Goal: Task Accomplishment & Management: Manage account settings

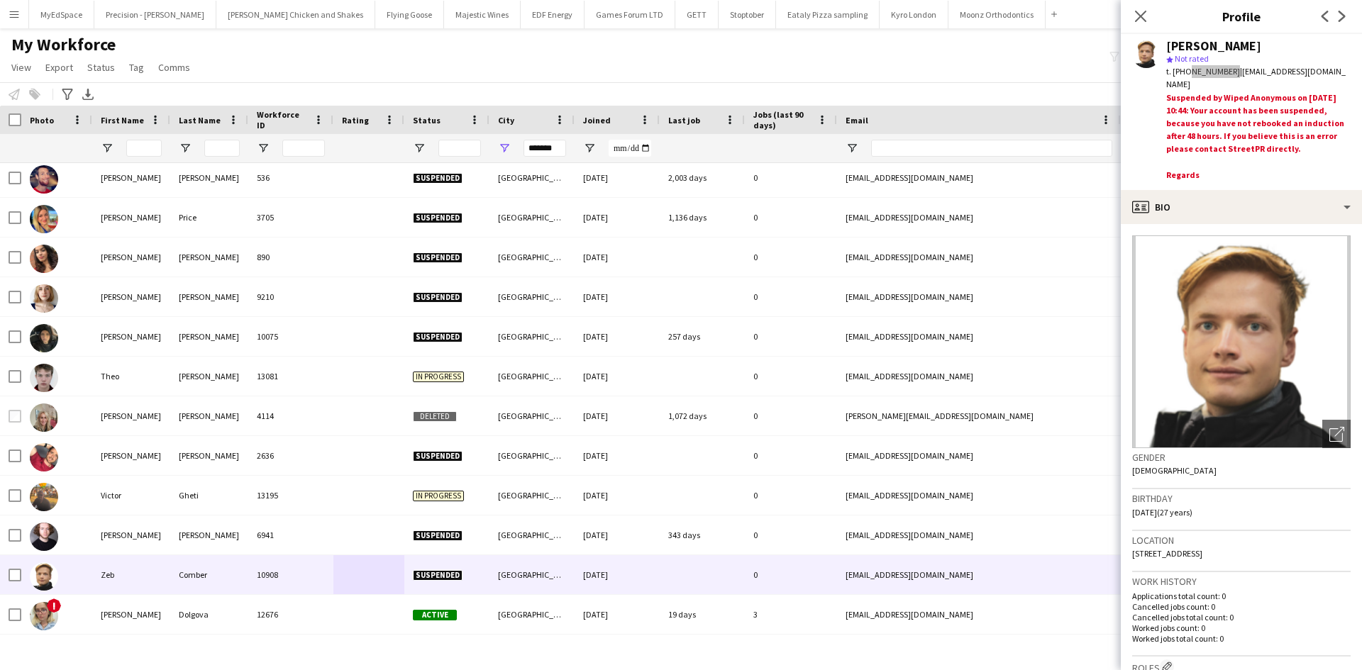
scroll to position [4255, 0]
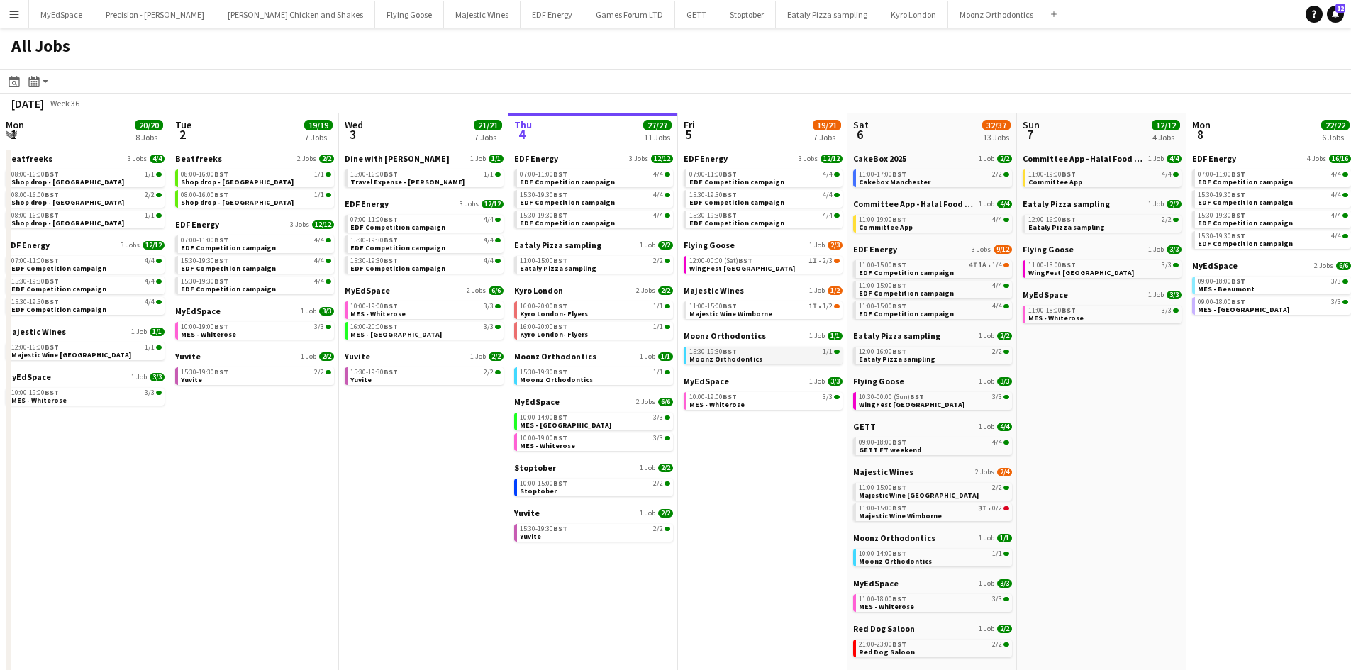
scroll to position [0, 287]
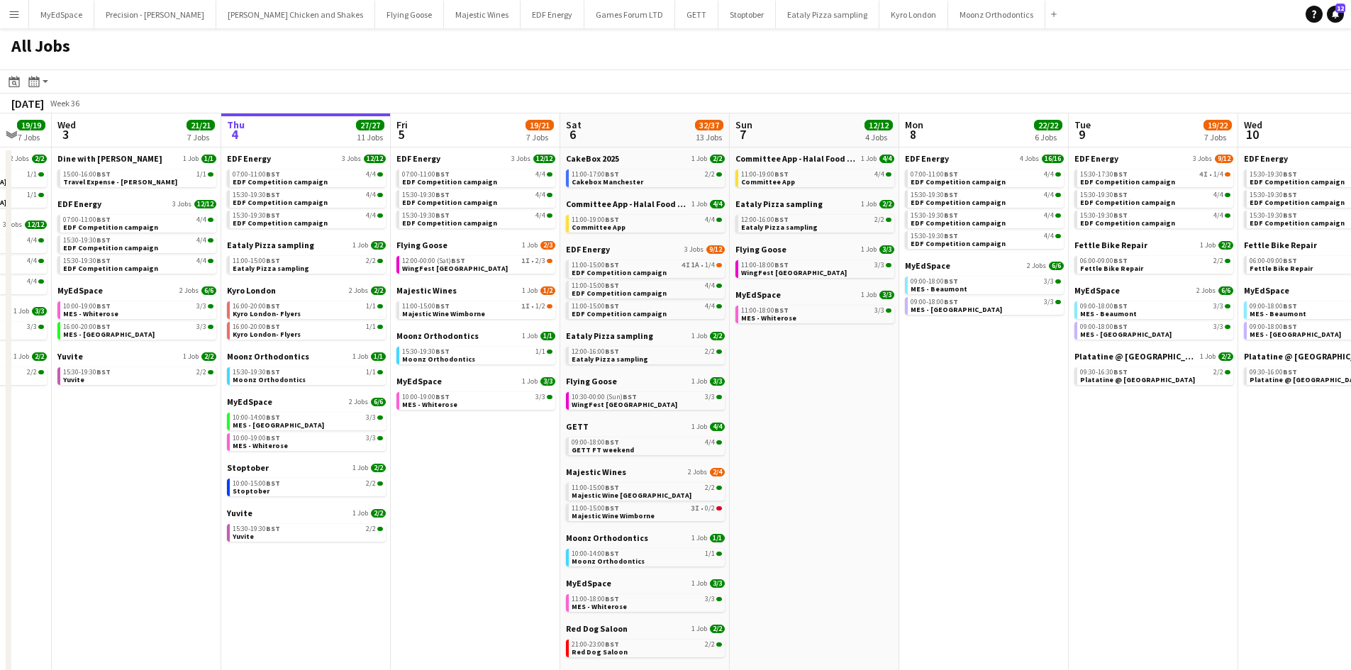
click at [437, 342] on app-calendar-brief-board "Moonz Orthodontics 1 Job 1/1 15:30-19:30 BST 1/1 Moonz Orthodontics" at bounding box center [475, 348] width 159 height 34
click at [442, 350] on span "BST" at bounding box center [442, 351] width 14 height 9
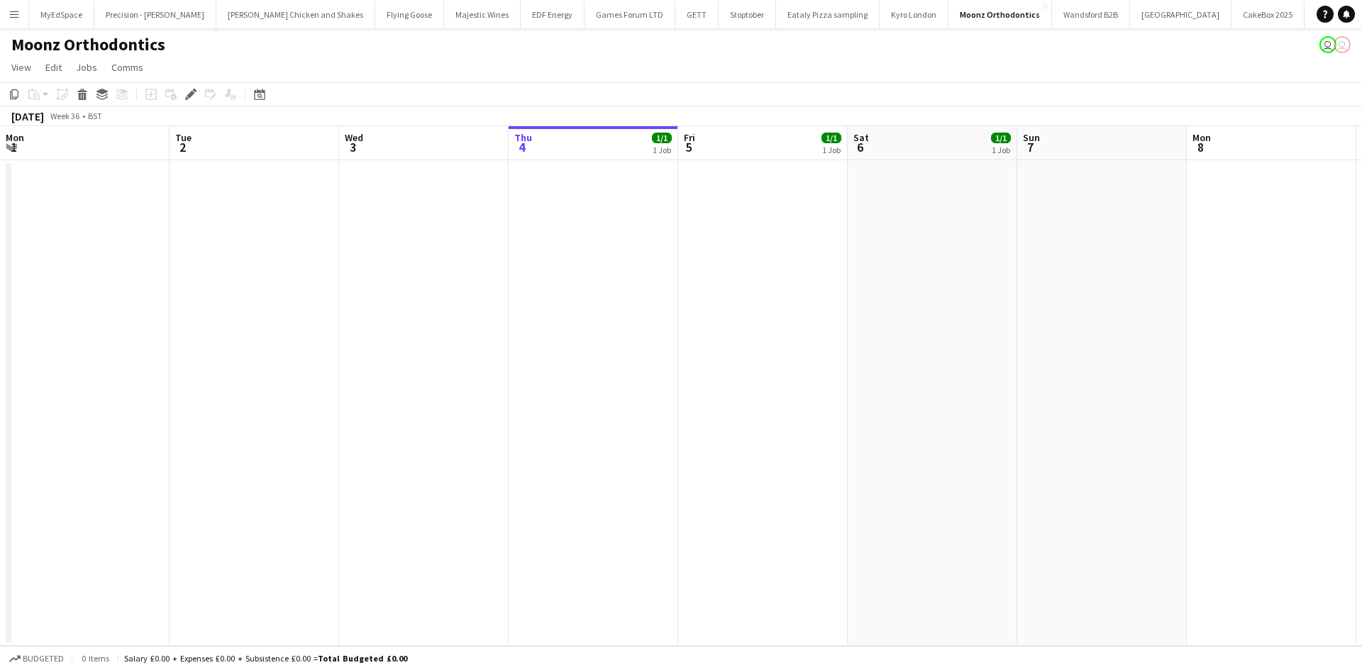
scroll to position [0, 488]
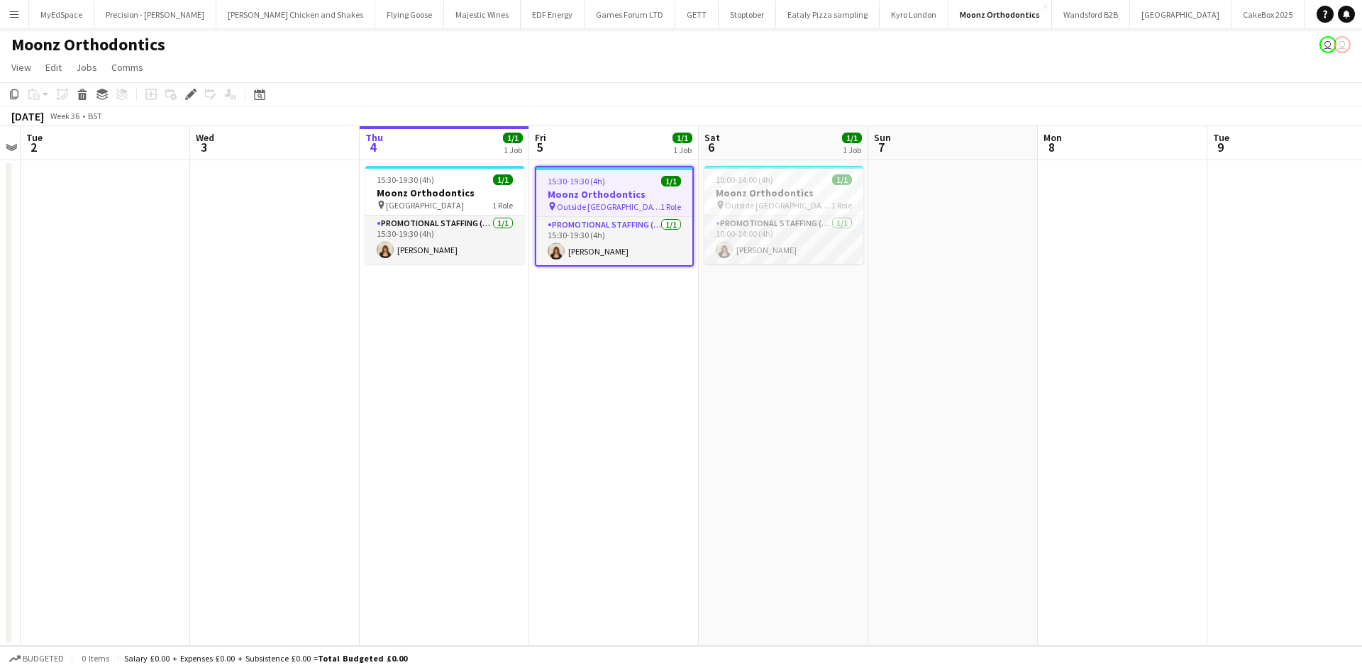
drag, startPoint x: 673, startPoint y: 413, endPoint x: 583, endPoint y: 401, distance: 90.9
click at [583, 401] on app-calendar-viewport "Sat 30 Sun 31 Mon 1 Tue 2 Wed 3 Thu 4 1/1 1 Job Fri 5 1/1 1 Job Sat 6 1/1 1 Job…" at bounding box center [681, 386] width 1362 height 520
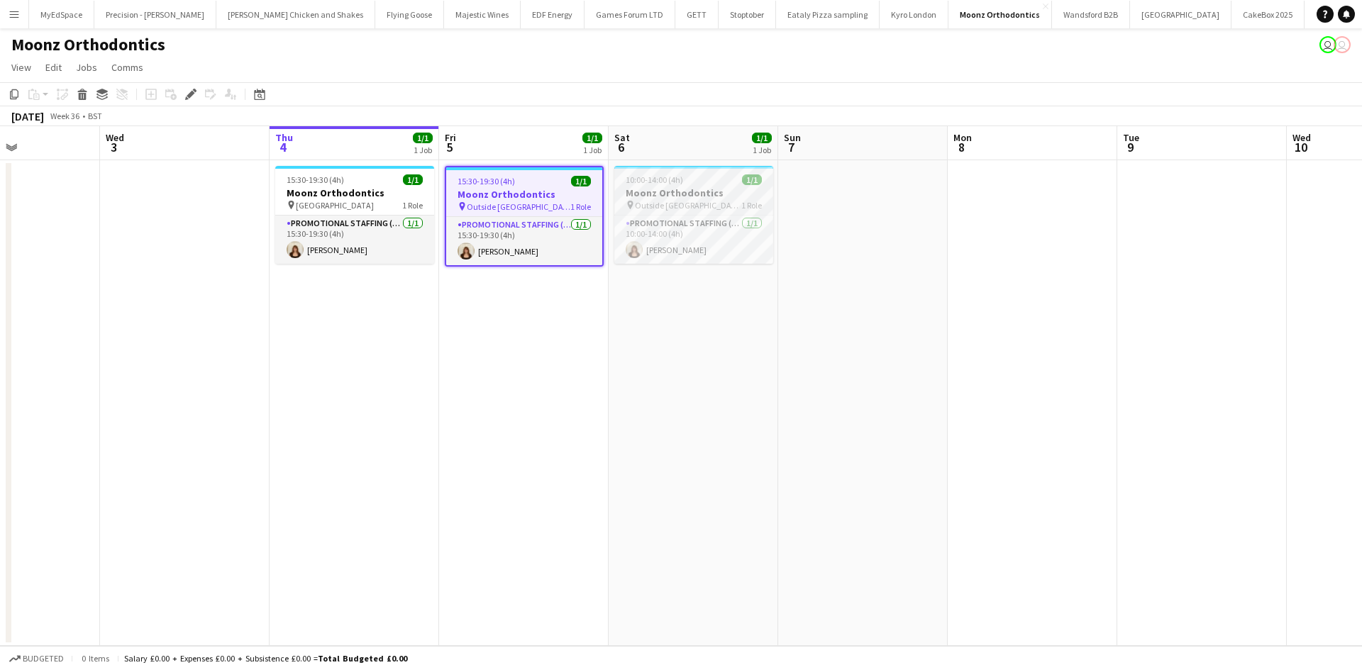
click at [687, 179] on div "10:00-14:00 (4h) 1/1" at bounding box center [693, 179] width 159 height 11
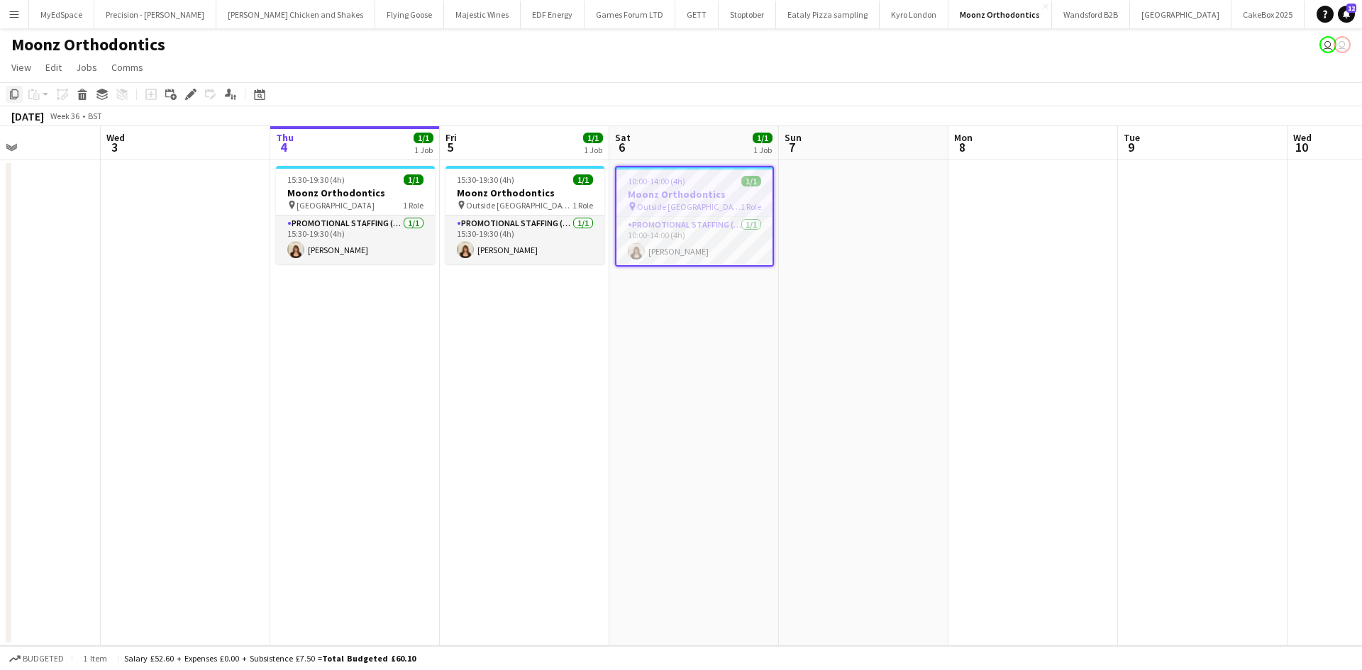
click at [13, 96] on icon "Copy" at bounding box center [14, 94] width 11 height 11
drag, startPoint x: 1052, startPoint y: 189, endPoint x: 1055, endPoint y: 199, distance: 9.6
click at [1051, 188] on app-date-cell at bounding box center [1033, 403] width 170 height 486
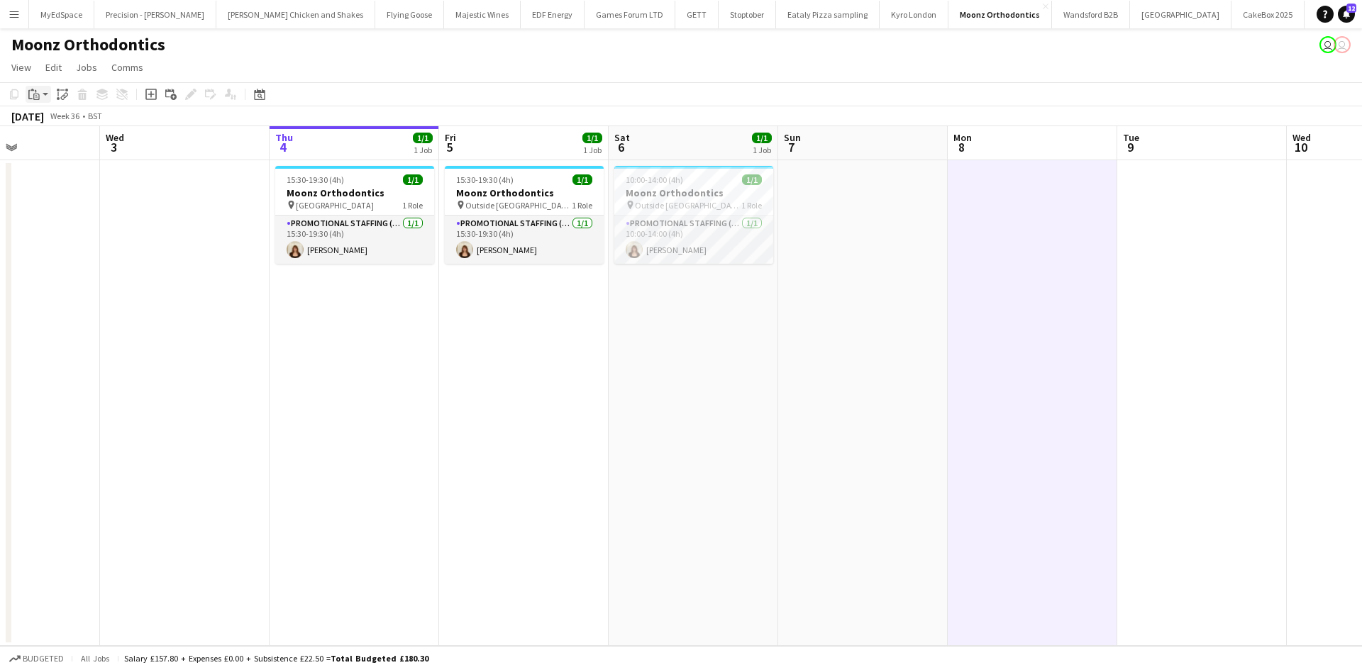
click at [44, 96] on app-action-btn "Paste" at bounding box center [39, 94] width 26 height 17
click at [66, 148] on link "Paste with crew Ctrl+Shift+V" at bounding box center [104, 145] width 133 height 13
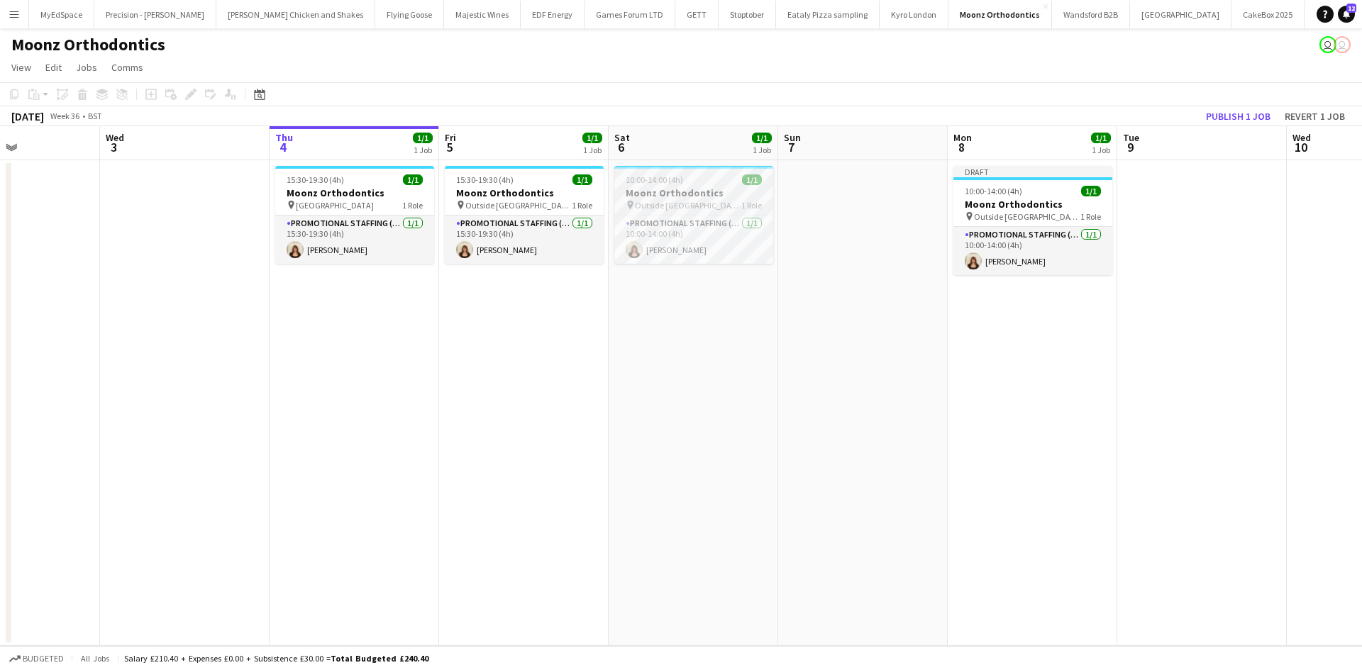
click at [675, 189] on h3 "Moonz Orthodontics" at bounding box center [693, 193] width 159 height 13
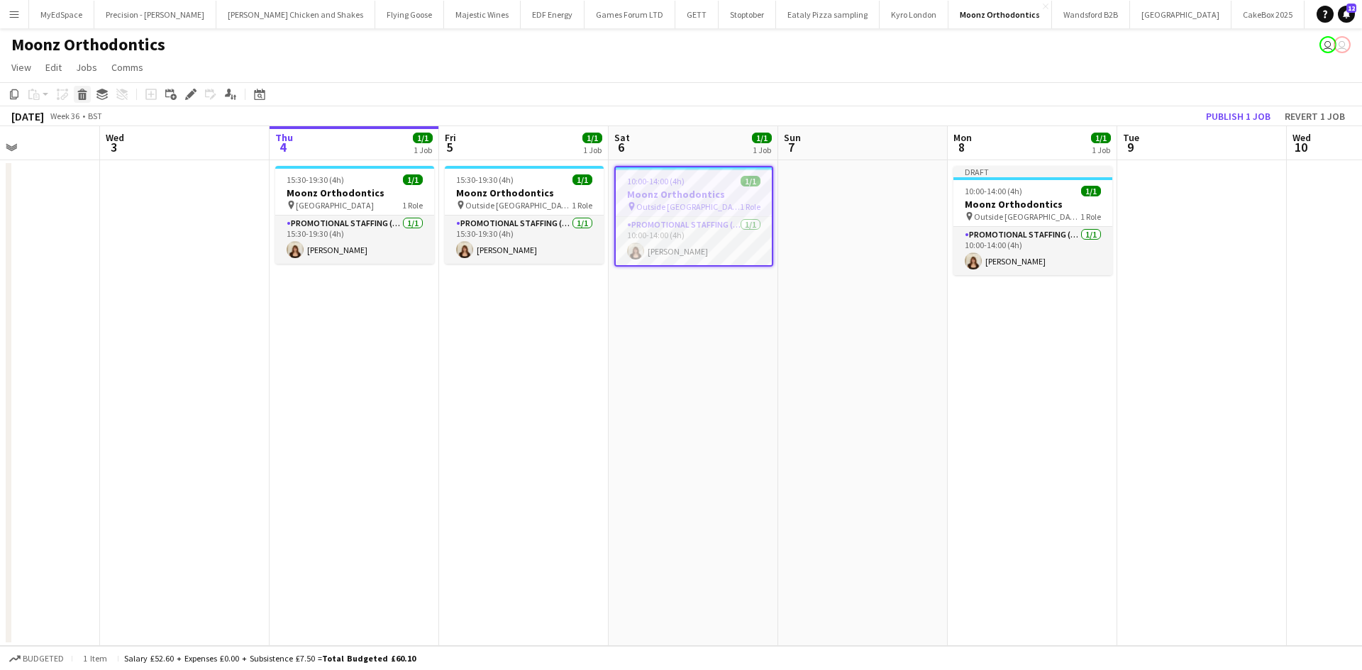
click at [79, 94] on icon at bounding box center [83, 96] width 8 height 7
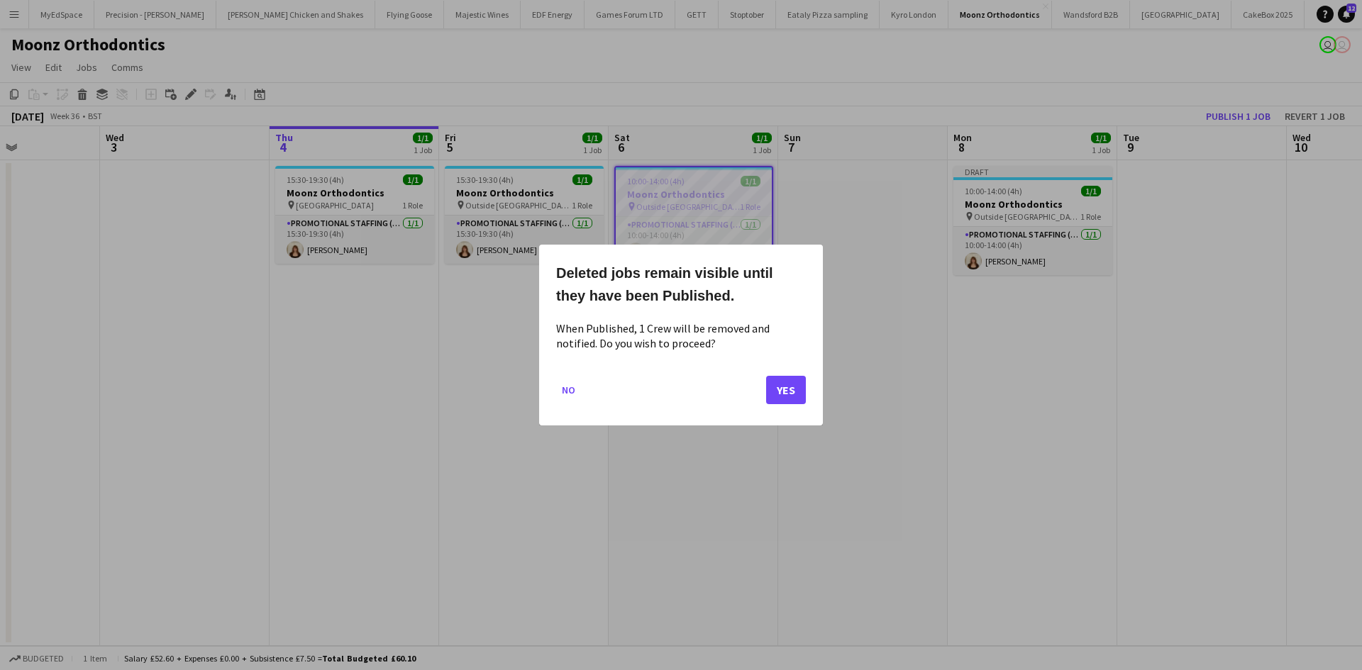
click at [790, 406] on mat-dialog-actions "No Yes" at bounding box center [681, 395] width 250 height 60
click at [790, 388] on button "Yes" at bounding box center [786, 390] width 40 height 28
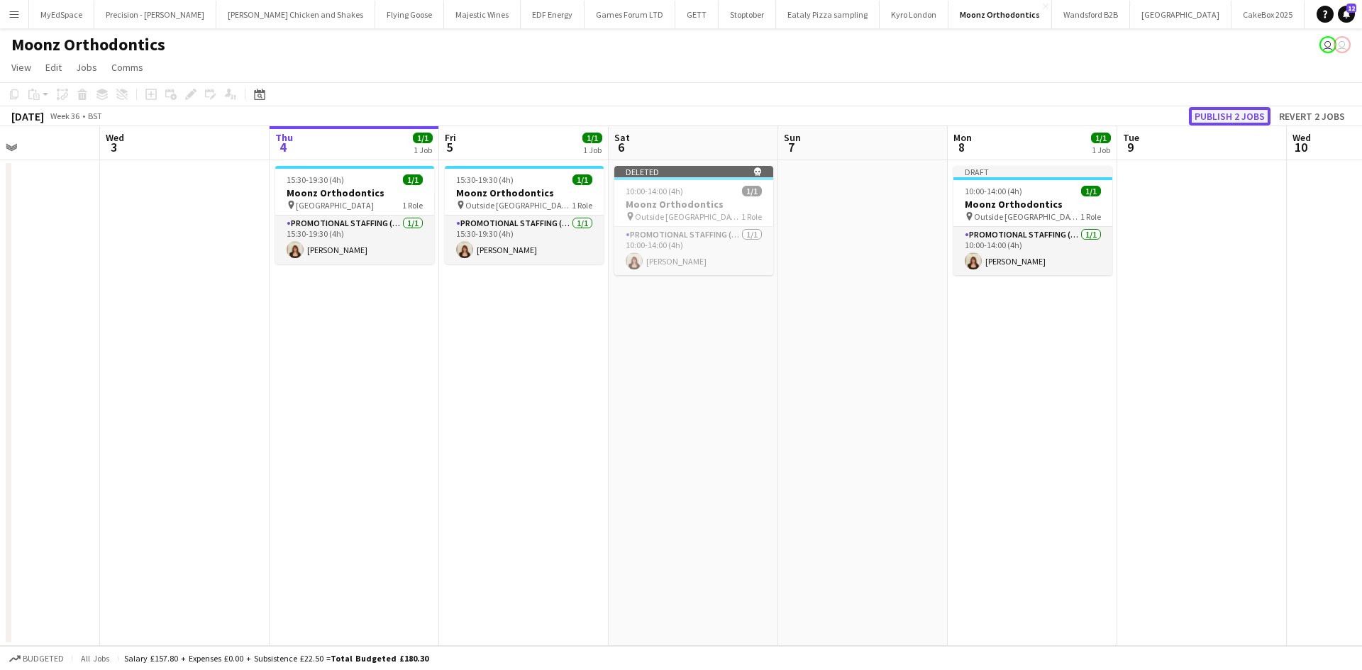
click at [1209, 114] on button "Publish 2 jobs" at bounding box center [1230, 116] width 82 height 18
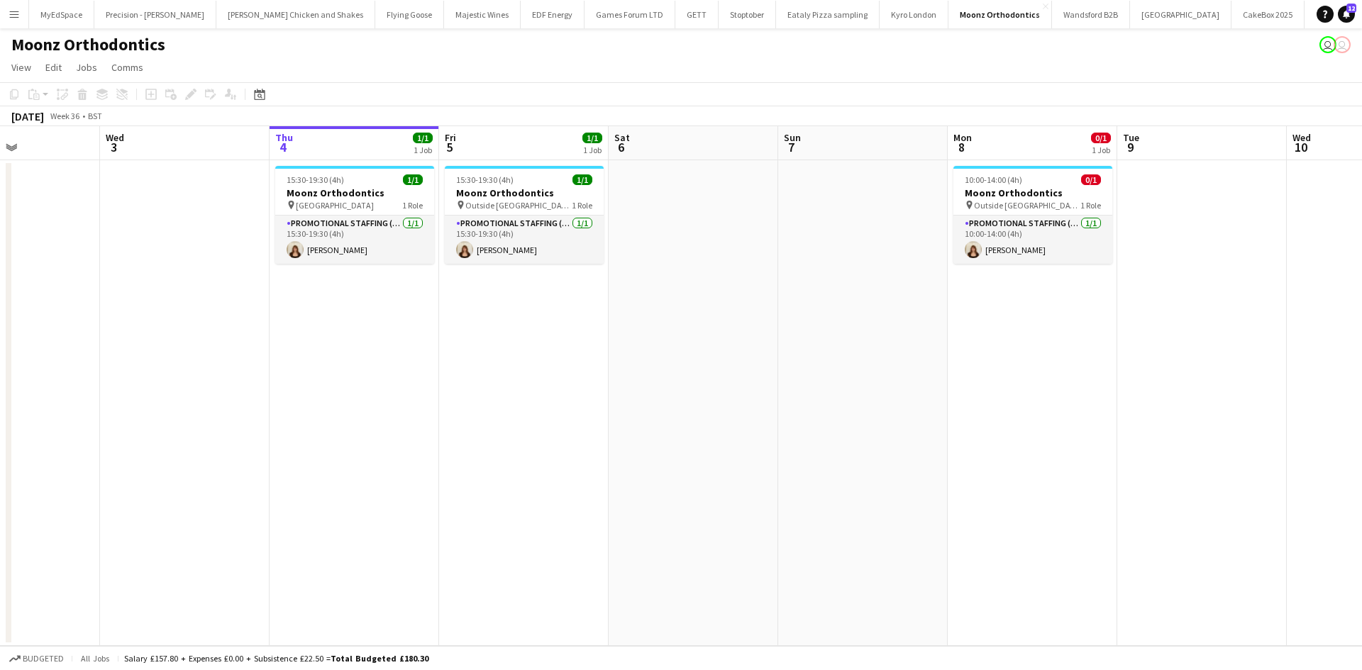
drag, startPoint x: 640, startPoint y: 431, endPoint x: 742, endPoint y: 415, distance: 102.6
click at [742, 415] on app-calendar-viewport "Sat 30 Sun 31 Mon 1 Tue 2 Wed 3 Thu 4 1/1 1 Job Fri 5 1/1 1 Job Sat 6 Sun 7 Mon…" at bounding box center [681, 386] width 1362 height 520
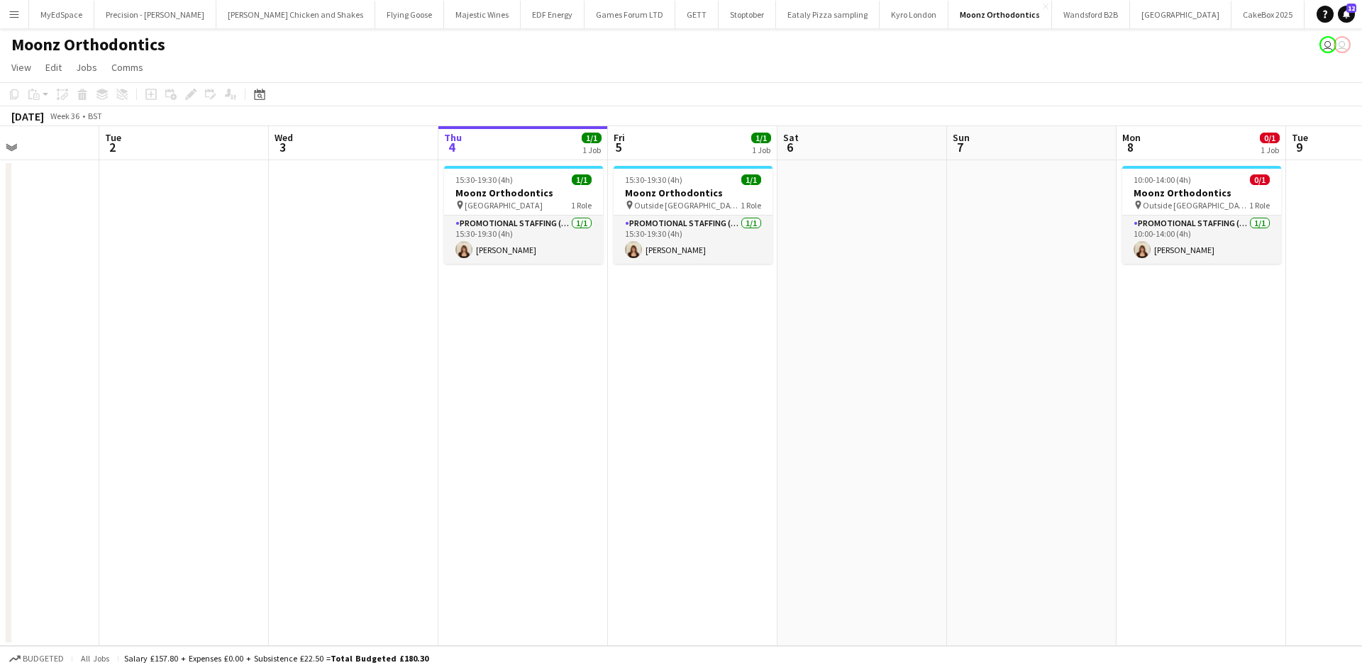
drag, startPoint x: 751, startPoint y: 657, endPoint x: 626, endPoint y: 572, distance: 151.1
click at [628, 590] on app-board "Moonz Orthodontics user user View Day view expanded Day view collapsed Month vi…" at bounding box center [681, 349] width 1362 height 642
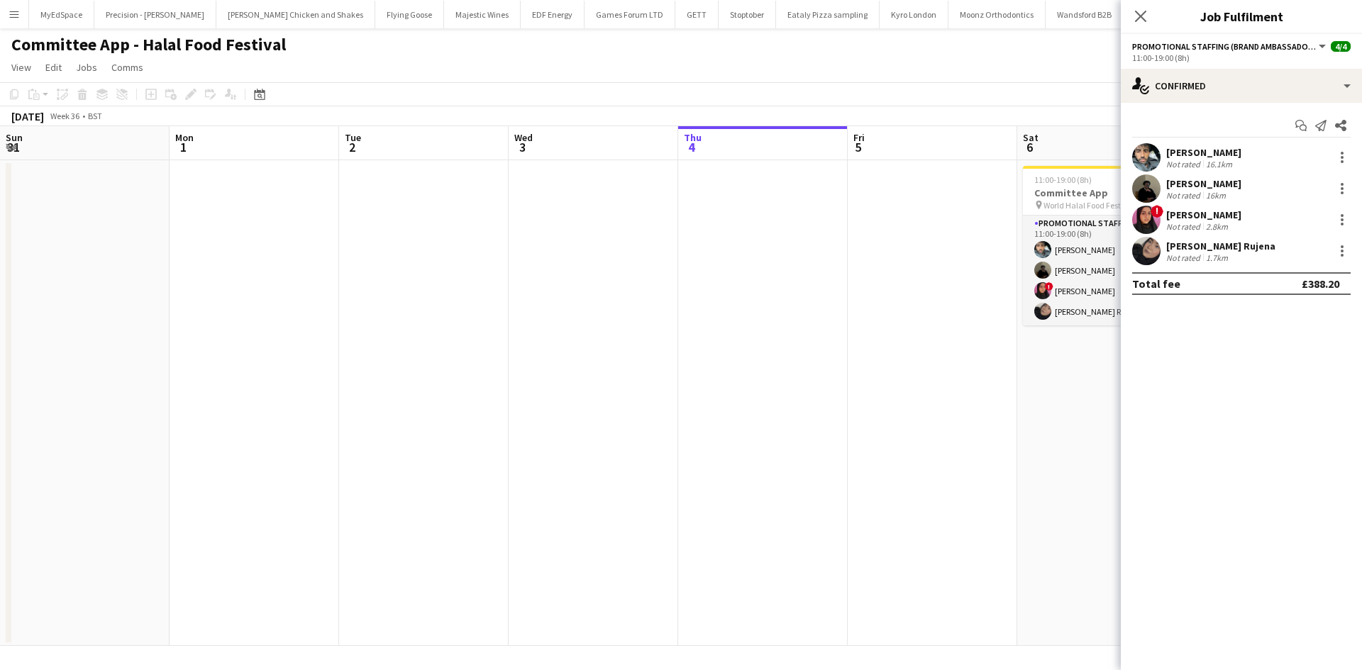
scroll to position [0, 487]
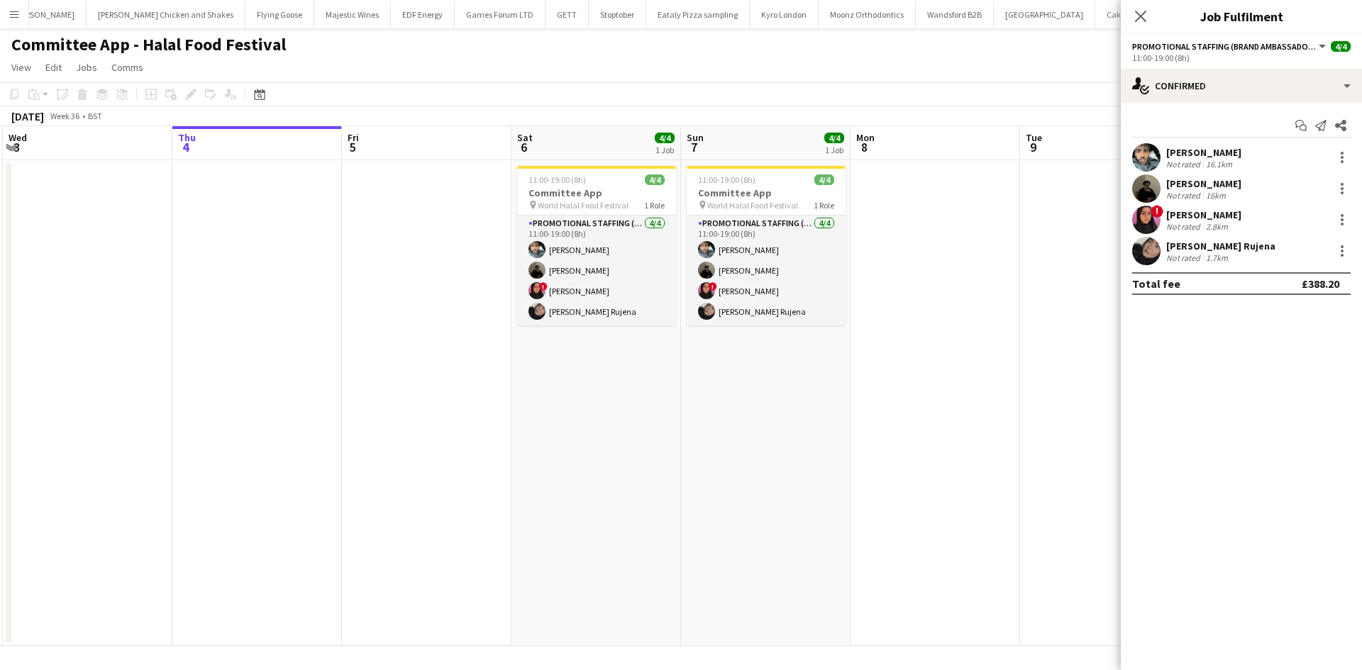
drag, startPoint x: 896, startPoint y: 442, endPoint x: 538, endPoint y: 423, distance: 358.7
click at [538, 424] on app-calendar-viewport "Sun 31 Mon 1 Tue 2 Wed 3 Thu 4 Fri 5 Sat 6 4/4 1 Job Sun 7 4/4 1 Job Mon 8 Tue …" at bounding box center [681, 386] width 1362 height 520
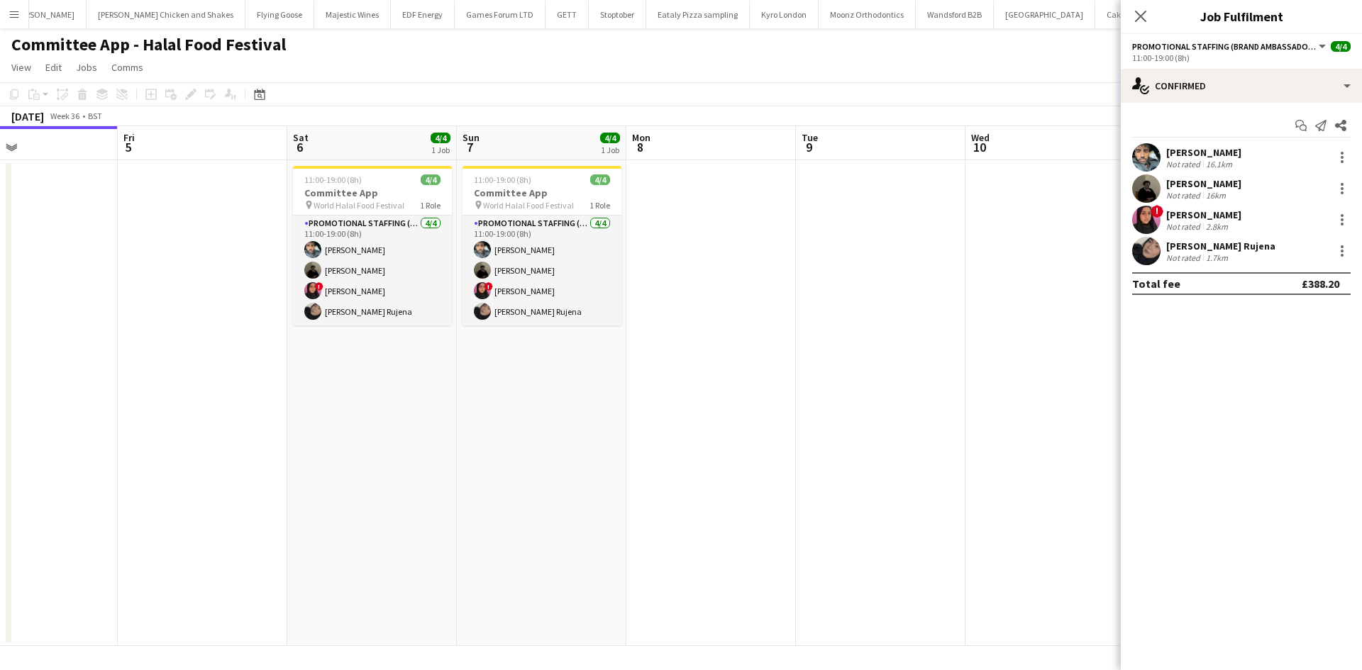
drag, startPoint x: 443, startPoint y: 454, endPoint x: 529, endPoint y: 443, distance: 87.3
click at [528, 441] on app-calendar-viewport "Tue 2 Wed 3 Thu 4 Fri 5 Sat 6 4/4 1 Job Sun 7 4/4 1 Job Mon 8 Tue 9 Wed 10 Thu …" at bounding box center [681, 386] width 1362 height 520
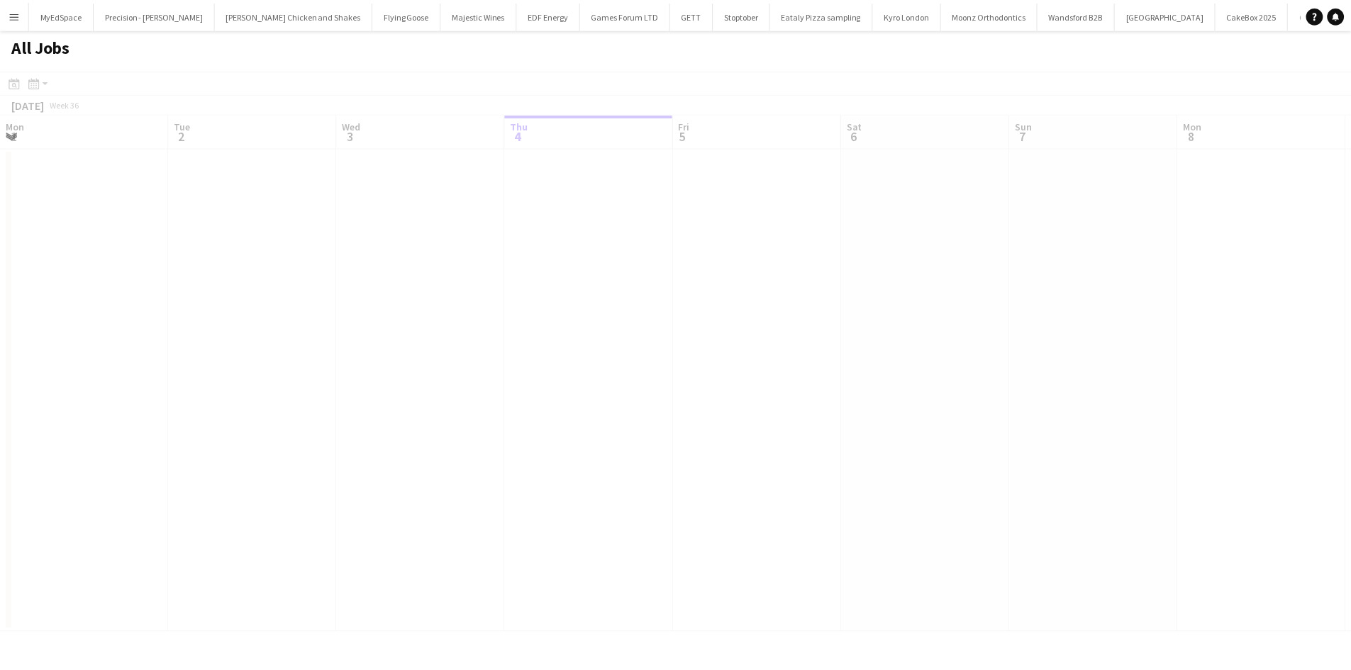
scroll to position [0, 339]
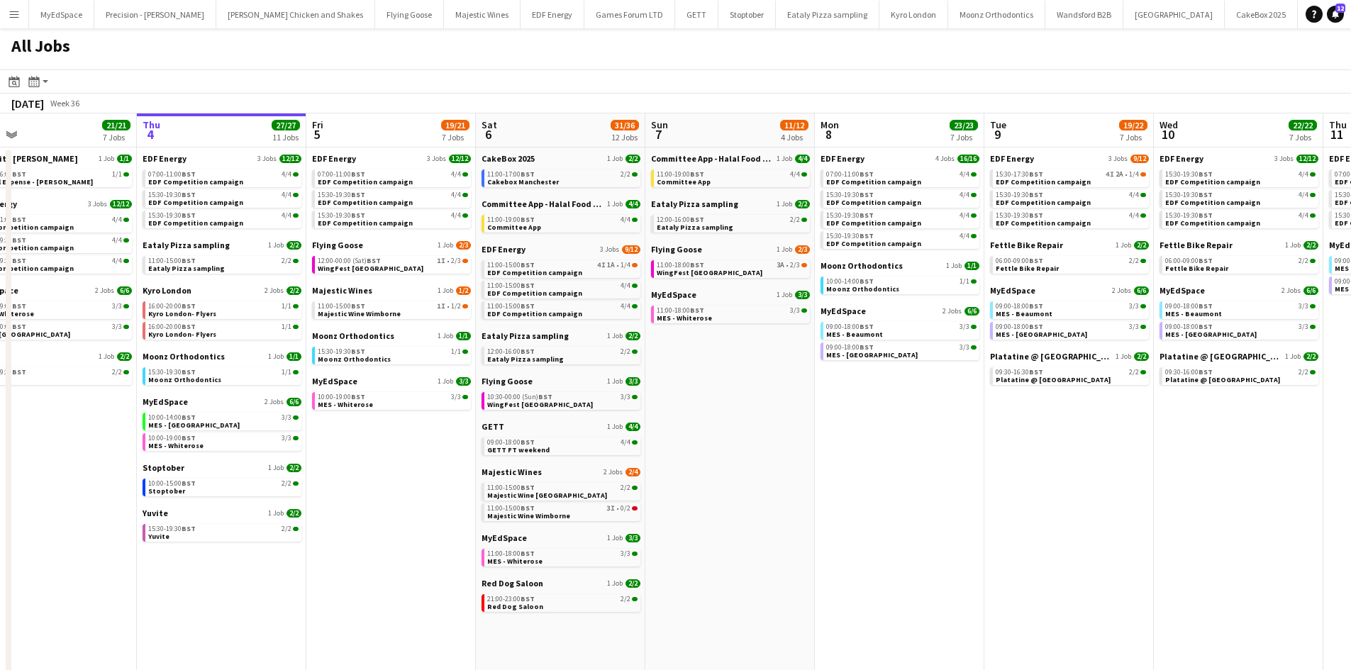
drag, startPoint x: 884, startPoint y: 485, endPoint x: 856, endPoint y: 488, distance: 28.5
click at [856, 488] on app-calendar-viewport "Mon 1 20/20 8 Jobs Tue 2 19/19 7 Jobs Wed 3 21/21 7 Jobs Thu 4 27/27 11 Jobs Fr…" at bounding box center [675, 600] width 1351 height 975
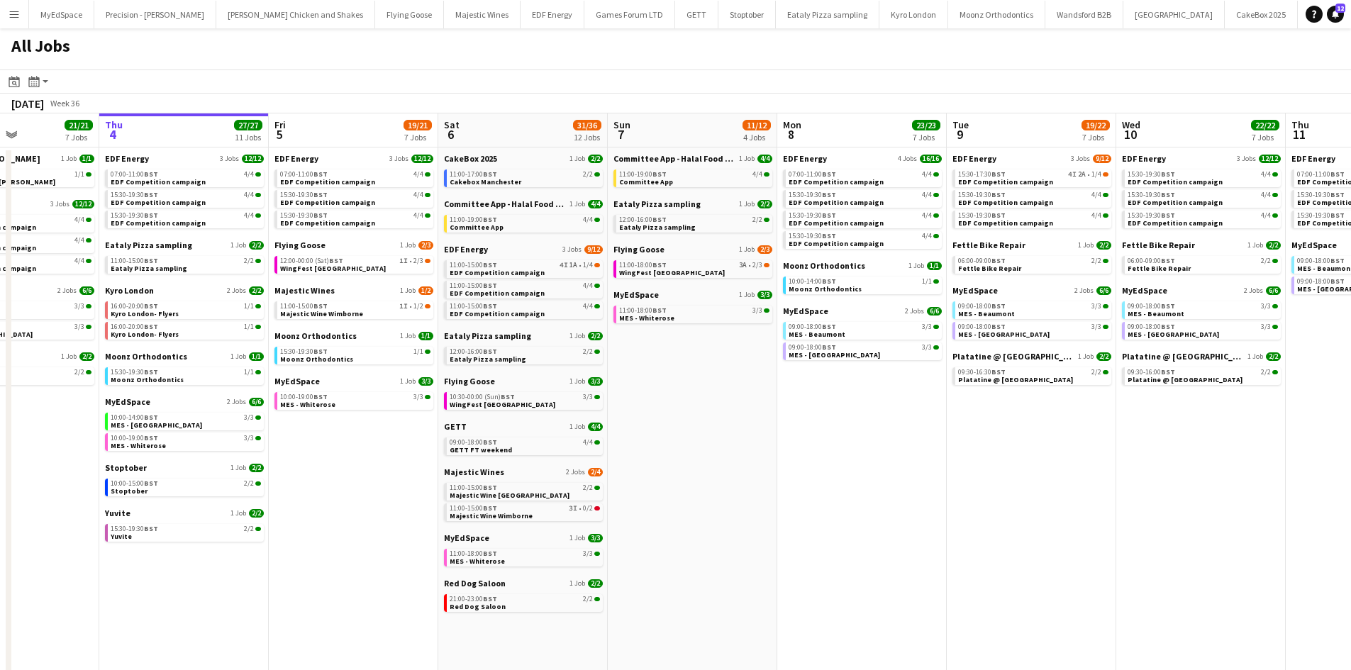
drag, startPoint x: 765, startPoint y: 497, endPoint x: 910, endPoint y: 497, distance: 144.7
click at [910, 497] on app-calendar-viewport "Mon 1 20/20 8 Jobs Tue 2 19/19 7 Jobs Wed 3 21/21 7 Jobs Thu 4 27/27 11 Jobs Fr…" at bounding box center [675, 600] width 1351 height 975
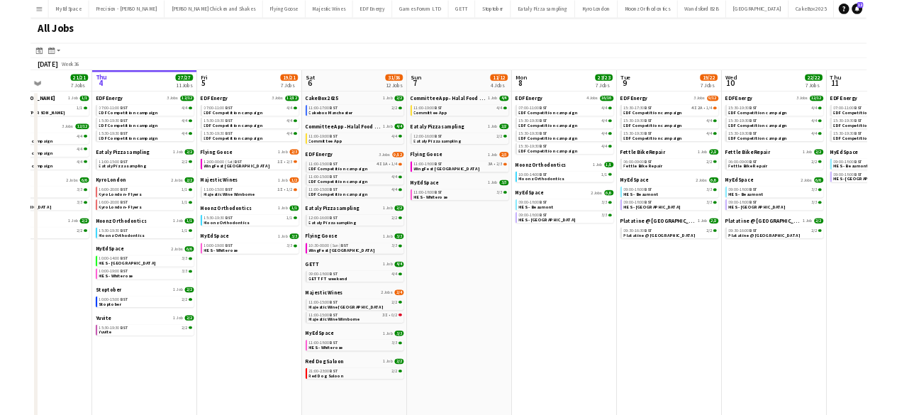
scroll to position [0, 397]
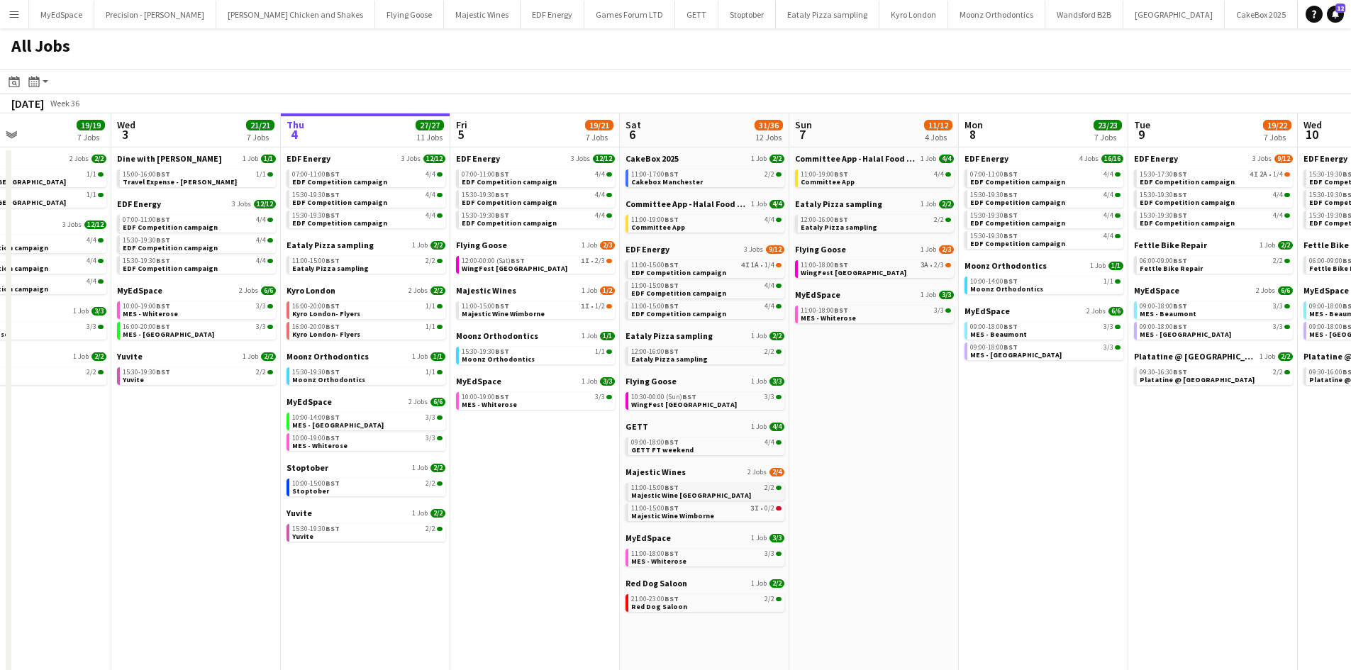
click at [688, 493] on span "Majestic Wine Christchurch" at bounding box center [691, 495] width 120 height 9
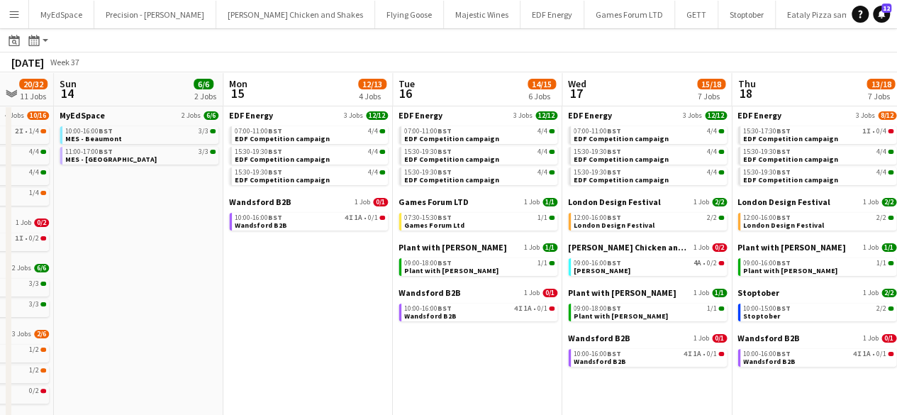
scroll to position [41, 0]
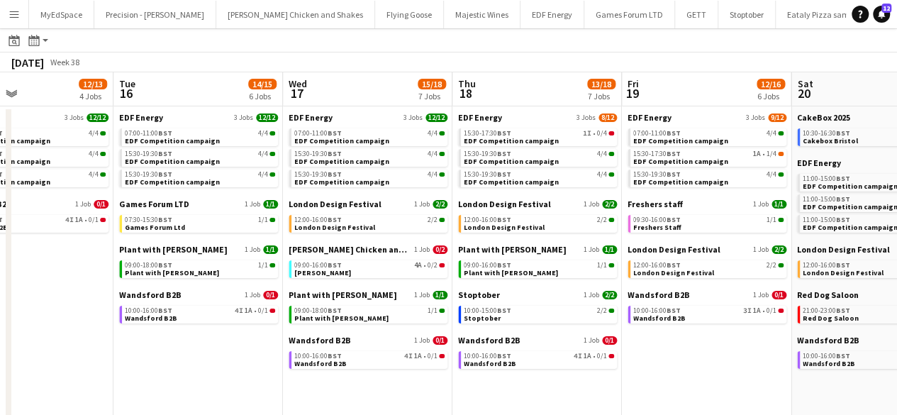
drag, startPoint x: 580, startPoint y: 313, endPoint x: 323, endPoint y: 256, distance: 263.1
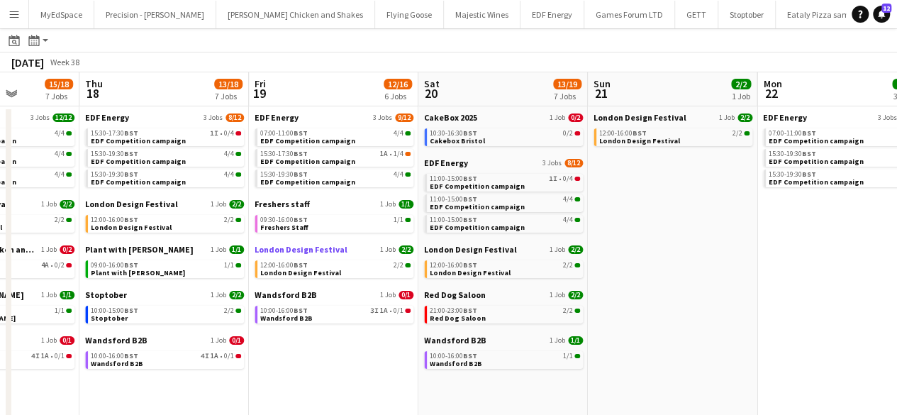
drag, startPoint x: 557, startPoint y: 290, endPoint x: 340, endPoint y: 247, distance: 221.3
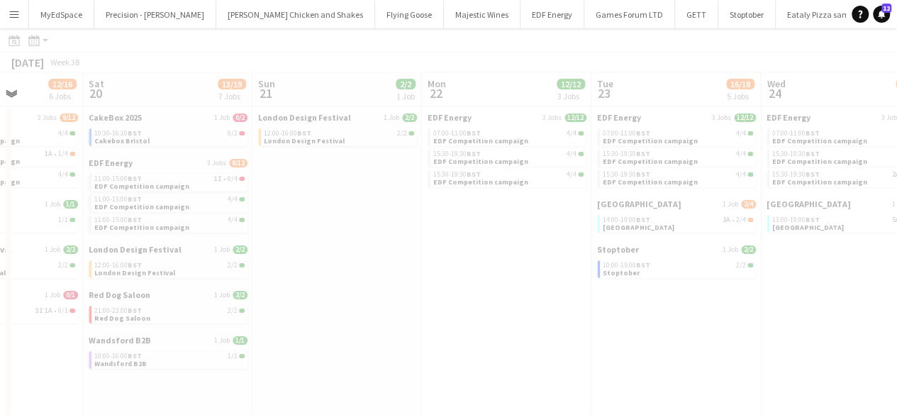
scroll to position [0, 365]
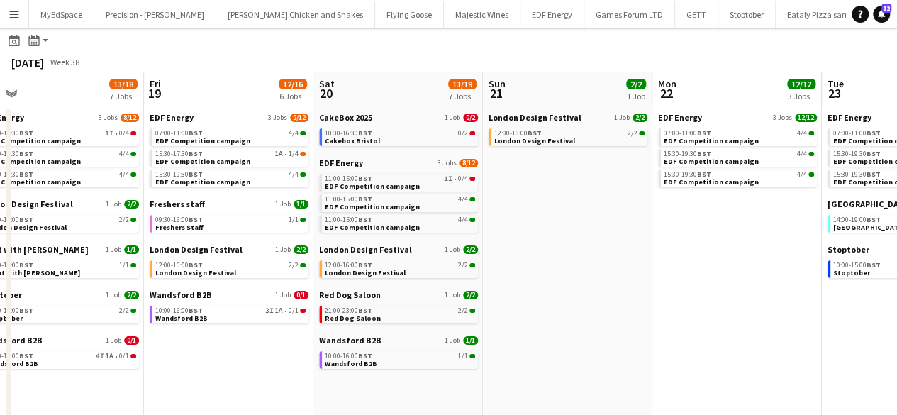
drag, startPoint x: 707, startPoint y: 229, endPoint x: 377, endPoint y: 244, distance: 330.9
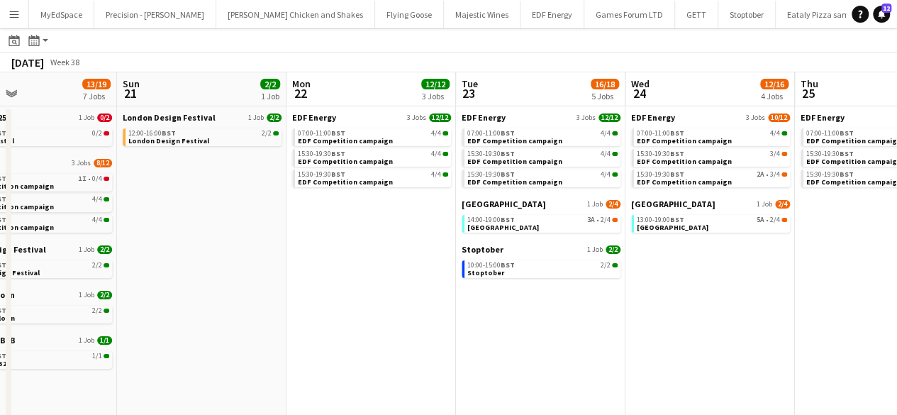
scroll to position [0, 414]
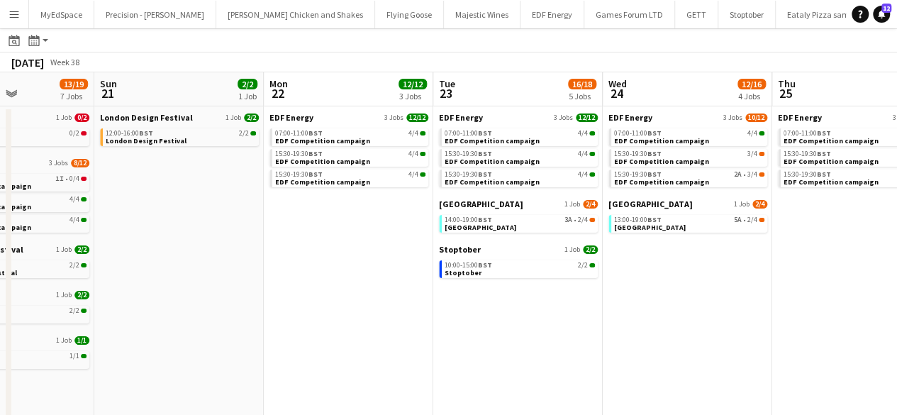
drag, startPoint x: 766, startPoint y: 238, endPoint x: 377, endPoint y: 229, distance: 388.8
click at [547, 224] on link "14:00-19:00 BST 3A • 2/4 Southend Airport" at bounding box center [520, 223] width 150 height 16
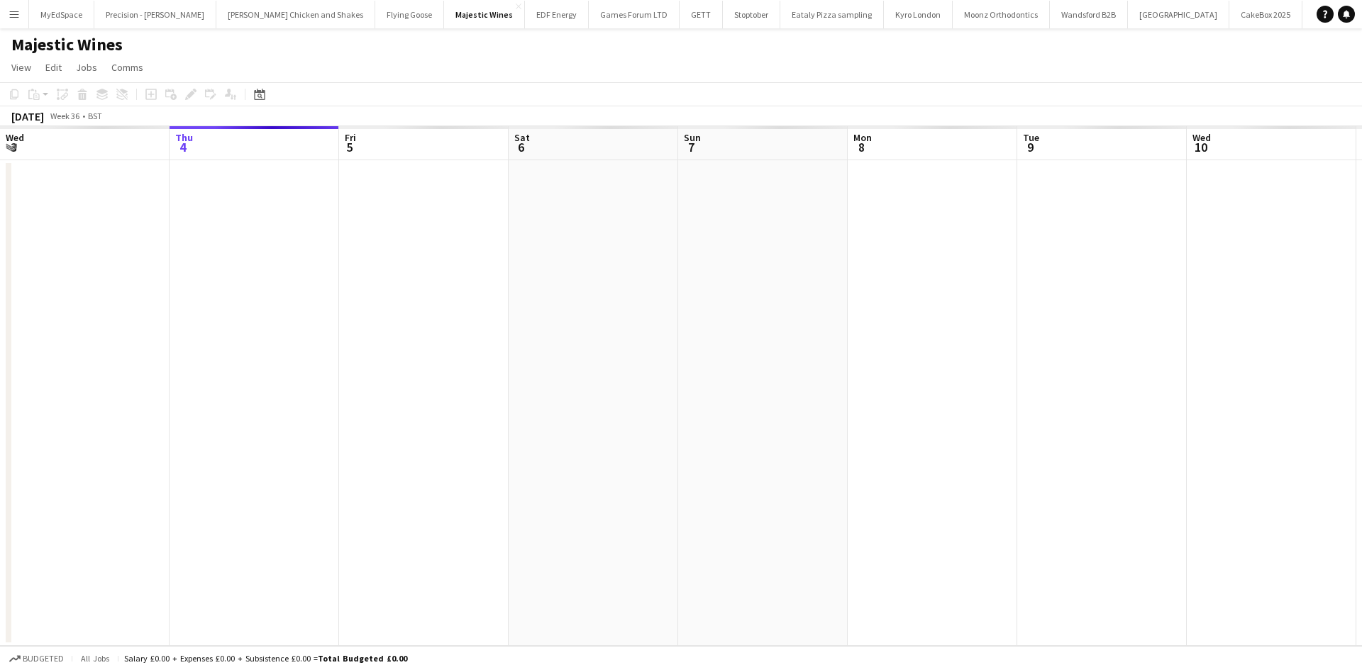
scroll to position [0, 488]
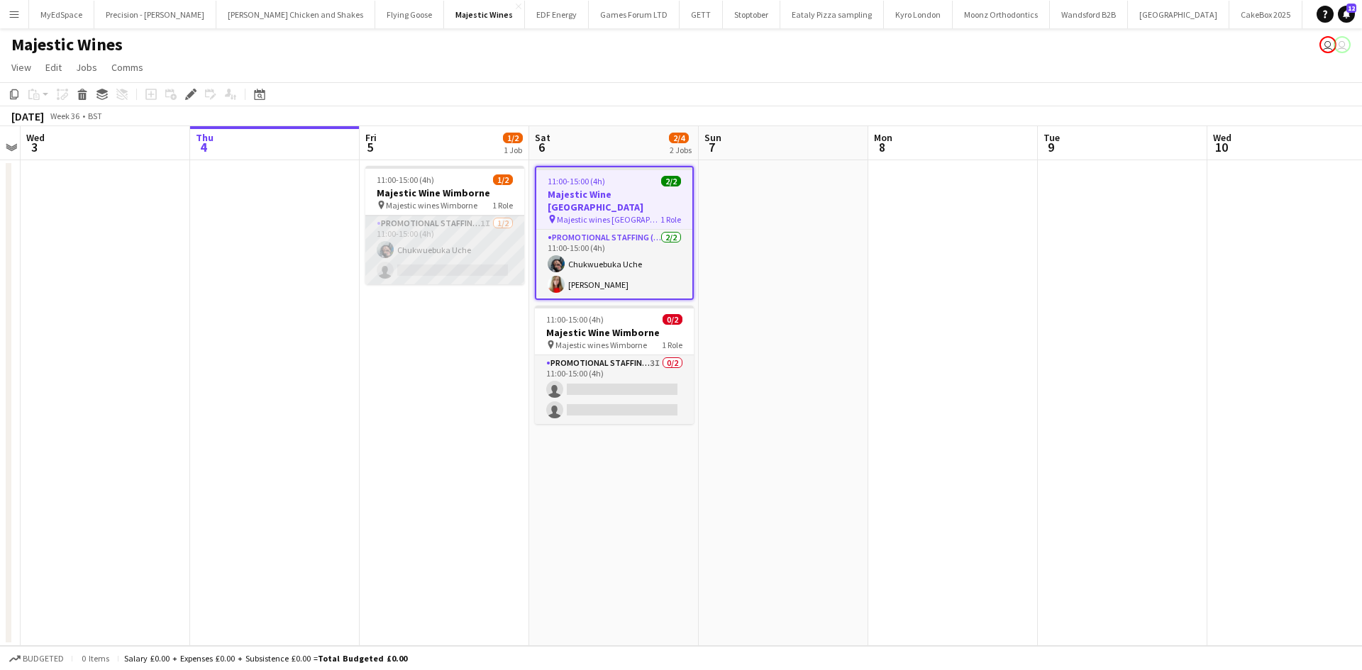
drag, startPoint x: 456, startPoint y: 245, endPoint x: 457, endPoint y: 257, distance: 12.1
click at [455, 244] on app-card-role "Promotional Staffing (Flyering Staff) 1I [DATE] 11:00-15:00 (4h) Chukwuebuka Uc…" at bounding box center [444, 250] width 159 height 69
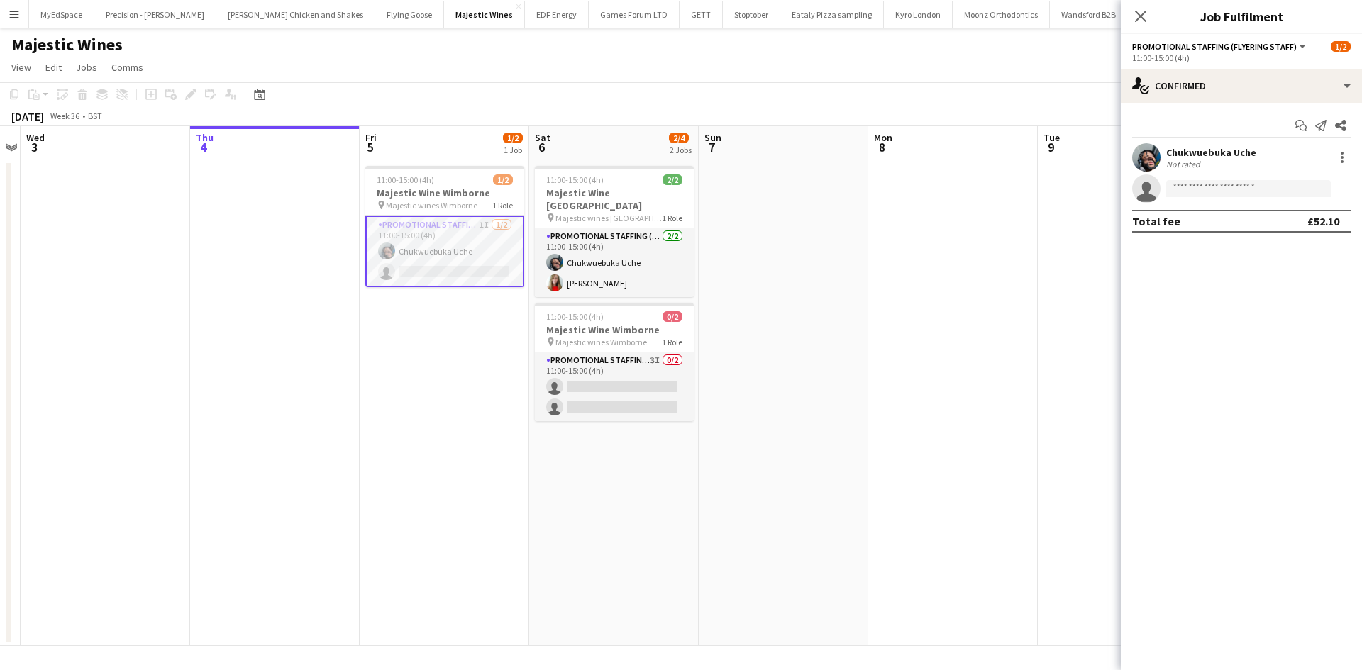
scroll to position [0, 489]
click at [1343, 157] on div at bounding box center [1342, 157] width 3 height 3
click at [1297, 192] on button "Edit fee" at bounding box center [1295, 184] width 111 height 34
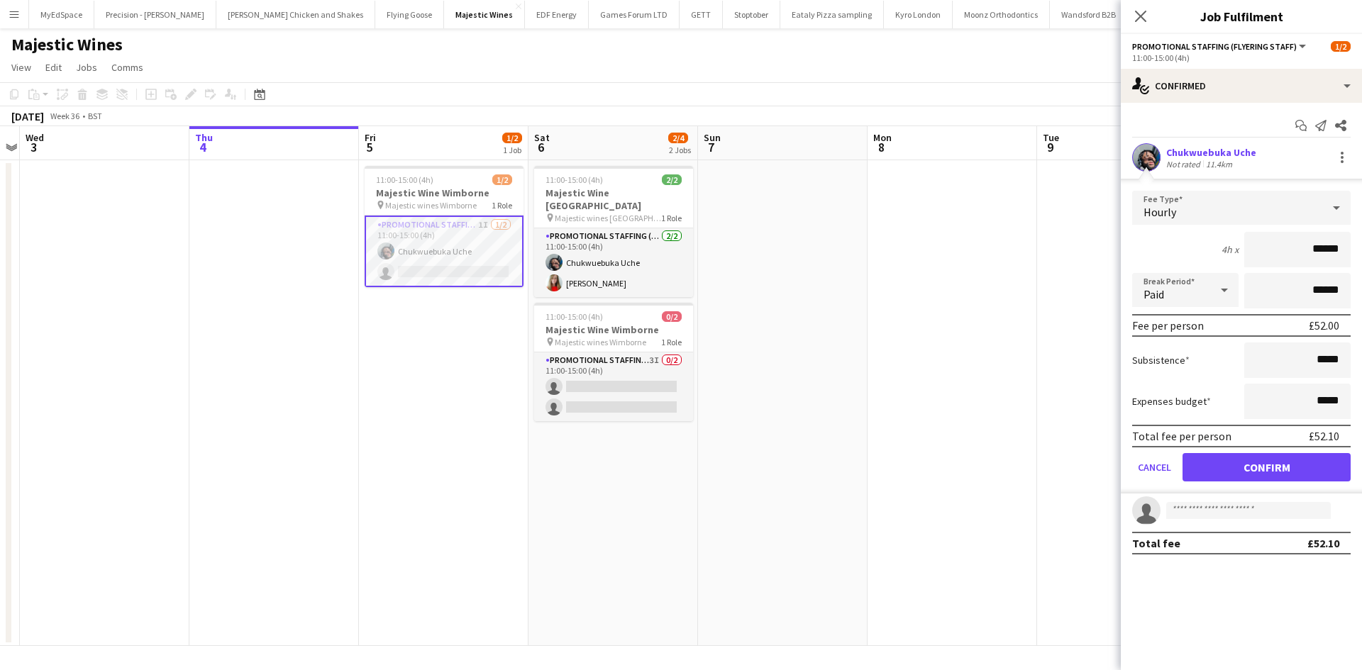
click at [976, 446] on app-date-cell at bounding box center [952, 403] width 170 height 486
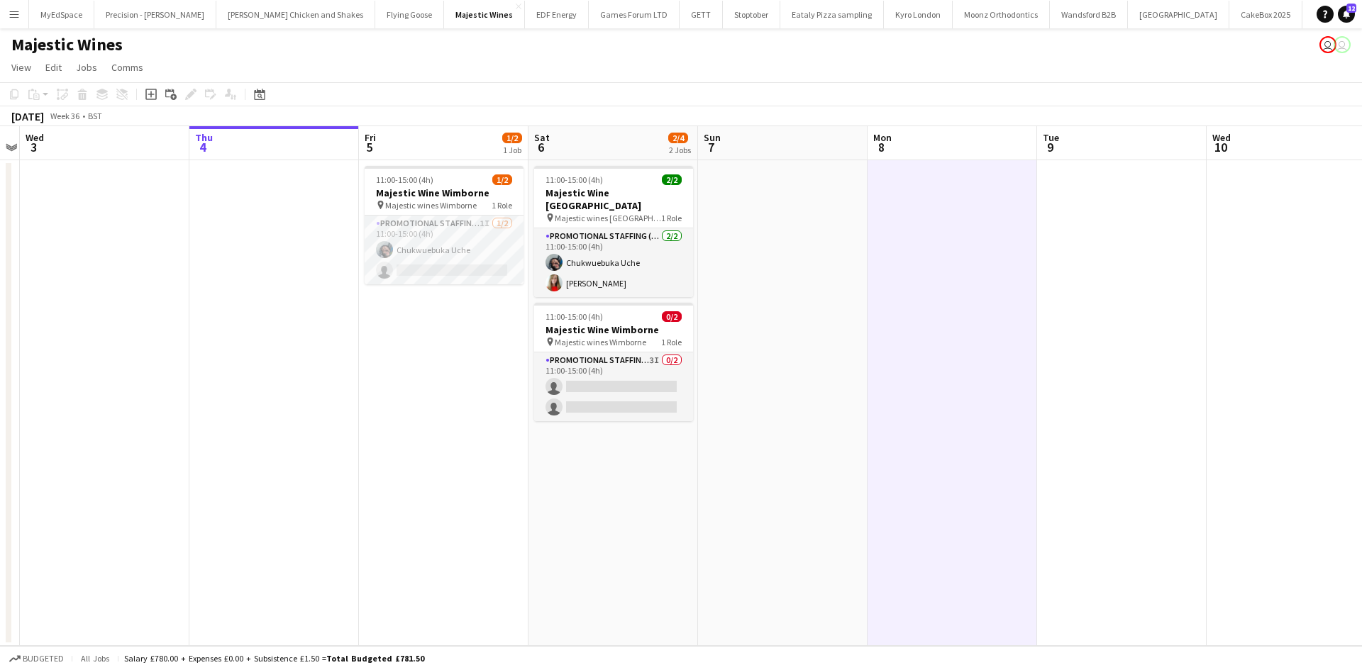
click at [639, 381] on app-calendar-viewport "Sun 31 Mon 1 1/1 1 Job Tue 2 Wed 3 Thu 4 Fri 5 1/2 1 Job Sat 6 2/4 2 Jobs Sun 7…" at bounding box center [681, 386] width 1362 height 520
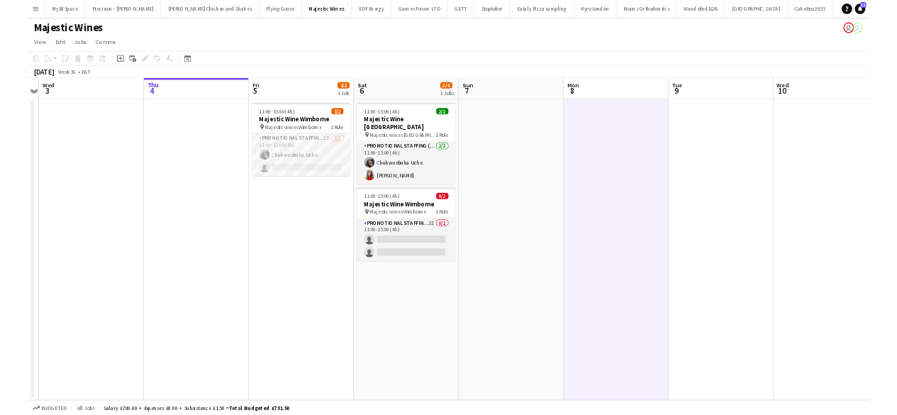
scroll to position [0, 666]
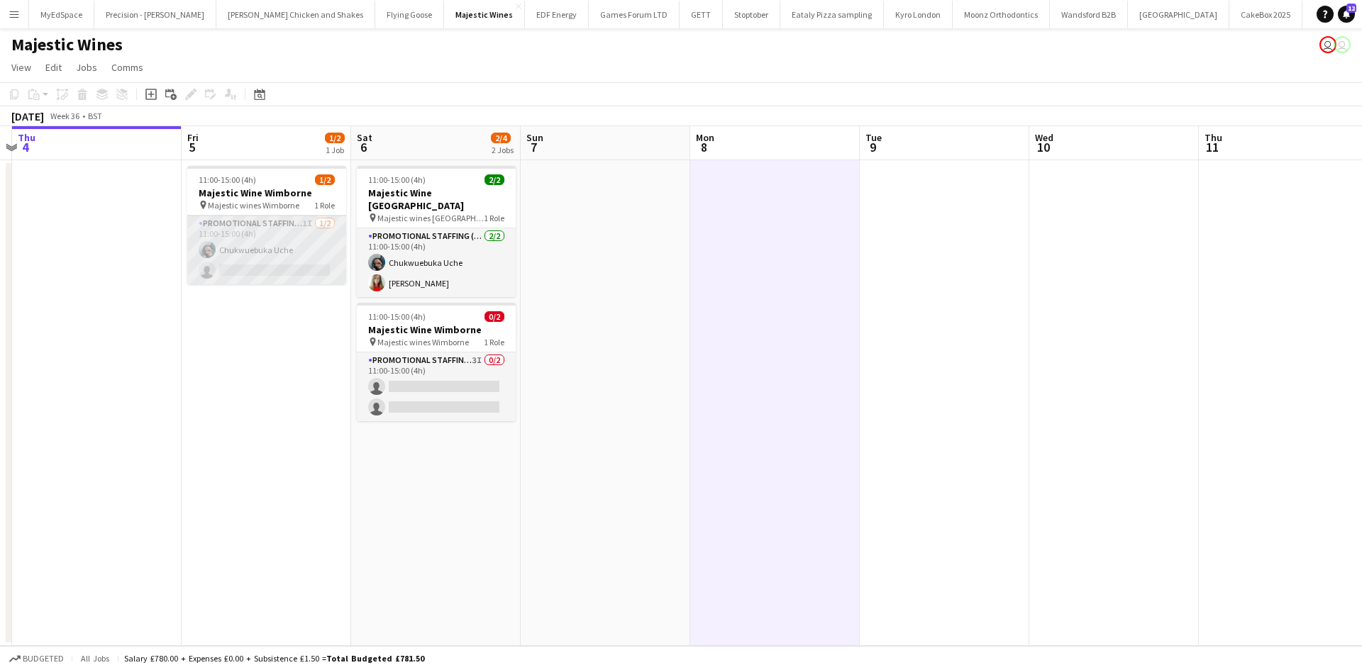
click at [237, 248] on app-card-role "Promotional Staffing (Flyering Staff) 1I 1/2 11:00-15:00 (4h) Chukwuebuka Uche …" at bounding box center [266, 250] width 159 height 69
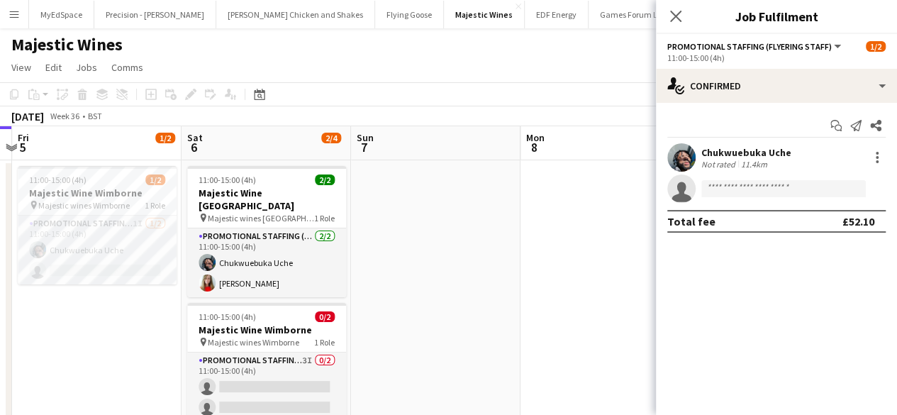
click at [444, 203] on app-date-cell at bounding box center [436, 312] width 170 height 304
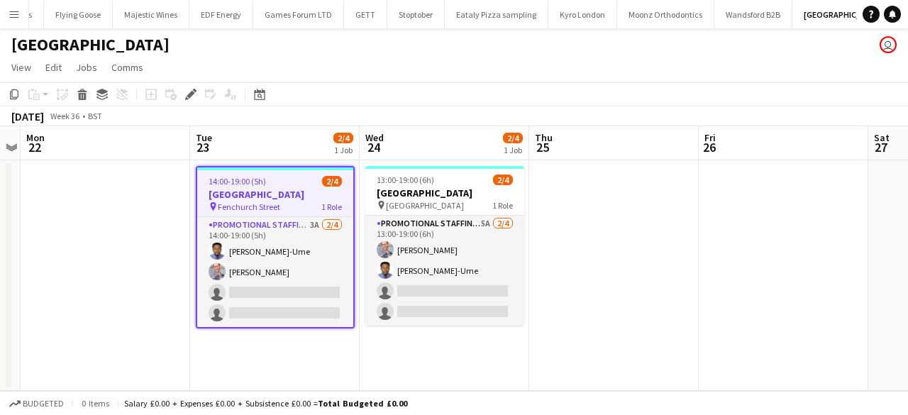
scroll to position [0, 338]
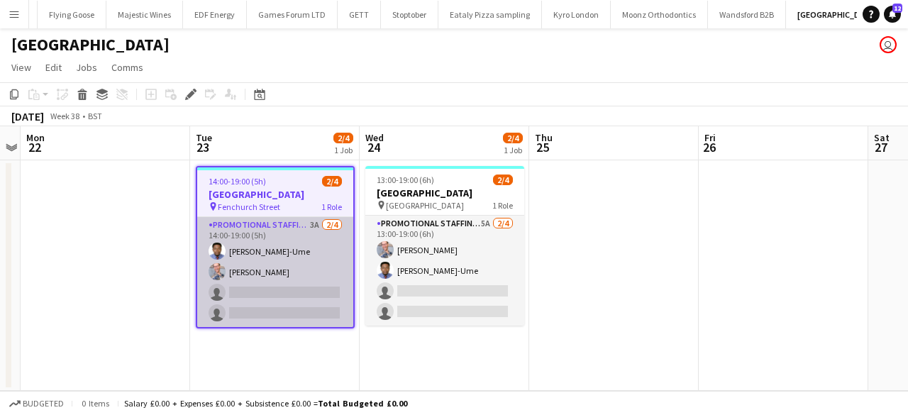
click at [311, 223] on app-card-role "Promotional Staffing (Brand Ambassadors) 3A [DATE] 14:00-19:00 (5h) [PERSON_NAM…" at bounding box center [275, 272] width 156 height 110
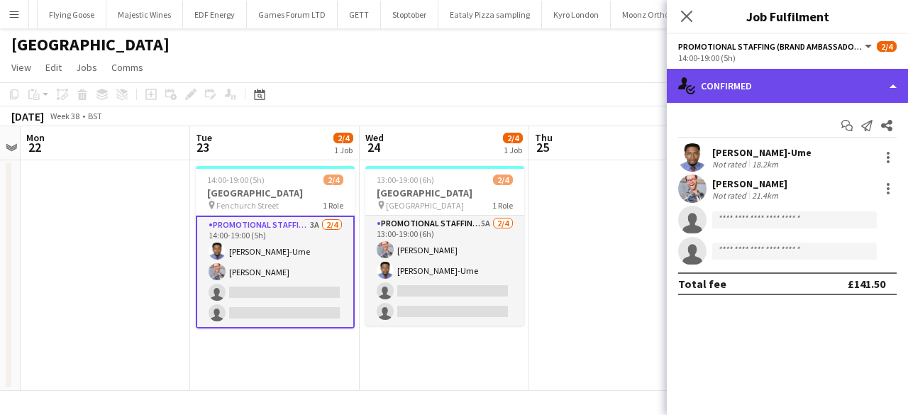
click at [775, 86] on div "single-neutral-actions-check-2 Confirmed" at bounding box center [787, 86] width 241 height 34
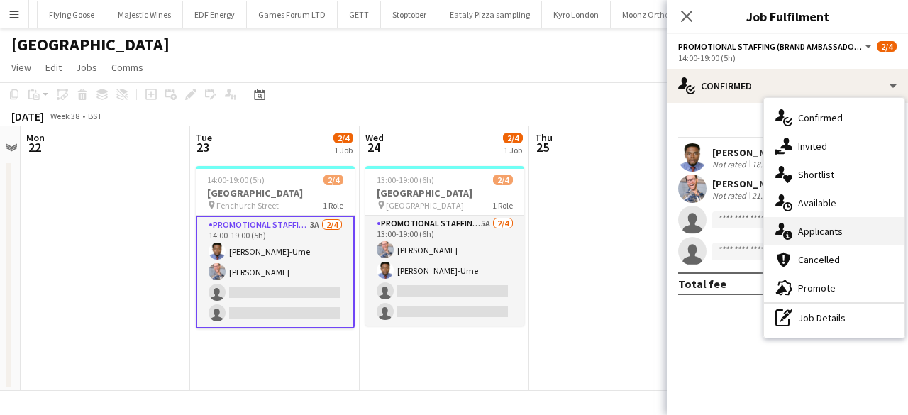
click at [818, 240] on div "single-neutral-actions-information Applicants" at bounding box center [834, 231] width 140 height 28
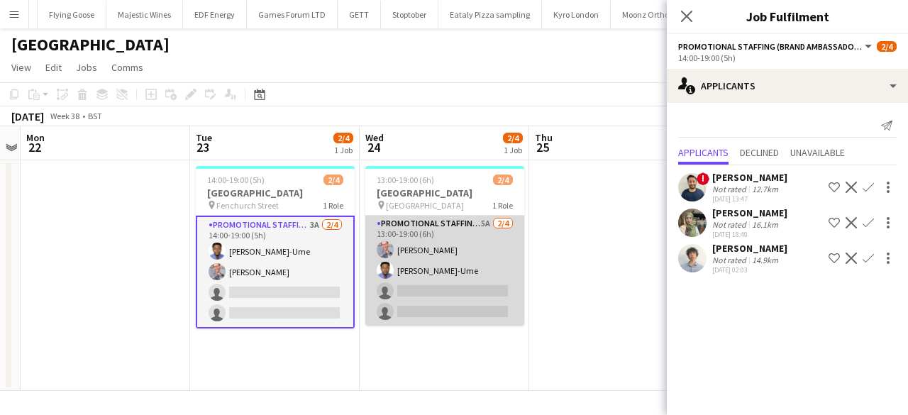
click at [483, 222] on app-card-role "Promotional Staffing (Brand Ambassadors) 5A [DATE] 13:00-19:00 (6h) [PERSON_NAM…" at bounding box center [444, 271] width 159 height 110
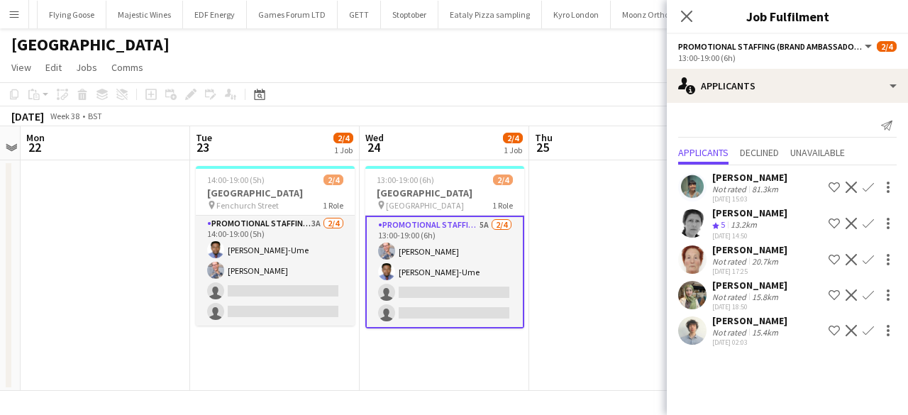
click at [614, 257] on app-date-cell at bounding box center [614, 275] width 170 height 231
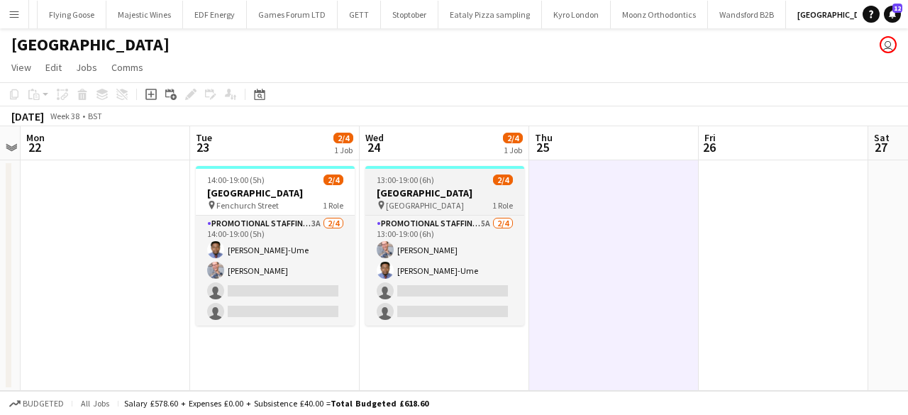
click at [425, 190] on h3 "[GEOGRAPHIC_DATA]" at bounding box center [444, 193] width 159 height 13
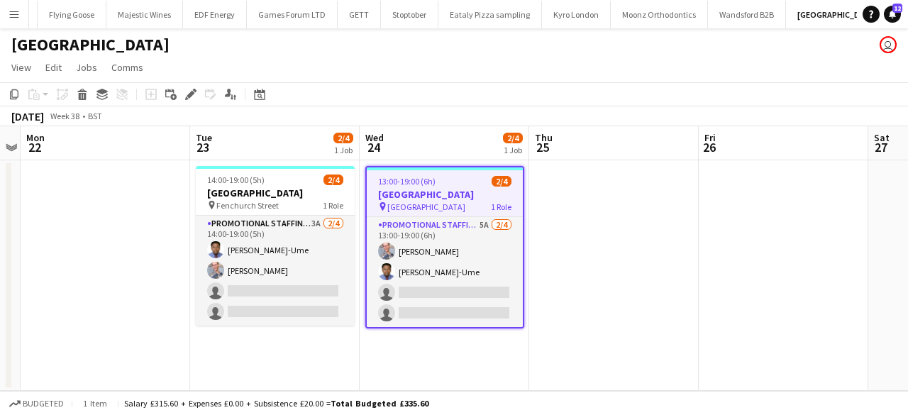
click at [203, 99] on div "Add job Add linked Job Edit Edit linked Job Applicants" at bounding box center [185, 94] width 109 height 17
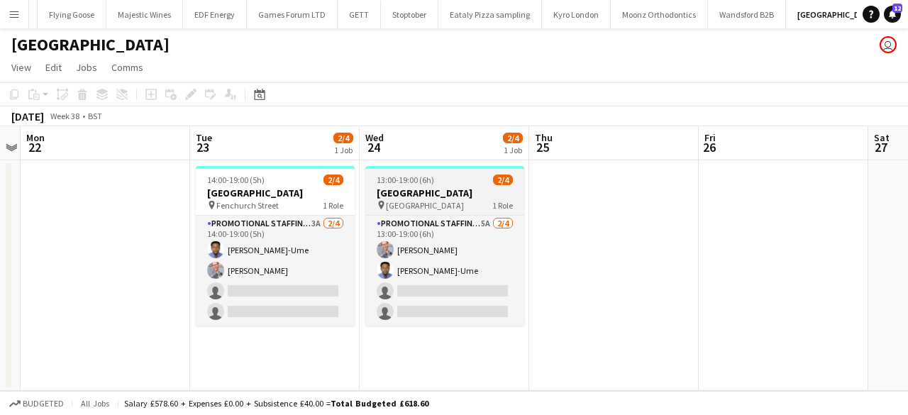
click at [411, 210] on span "[GEOGRAPHIC_DATA]" at bounding box center [425, 205] width 78 height 11
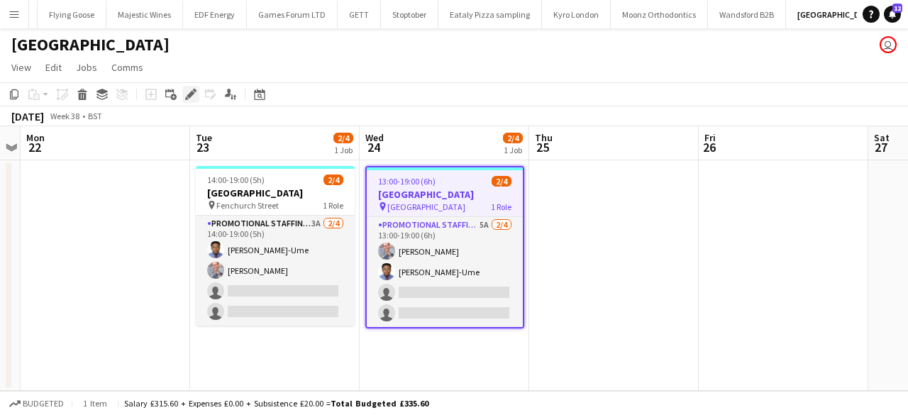
click at [191, 87] on div "Edit" at bounding box center [190, 94] width 17 height 17
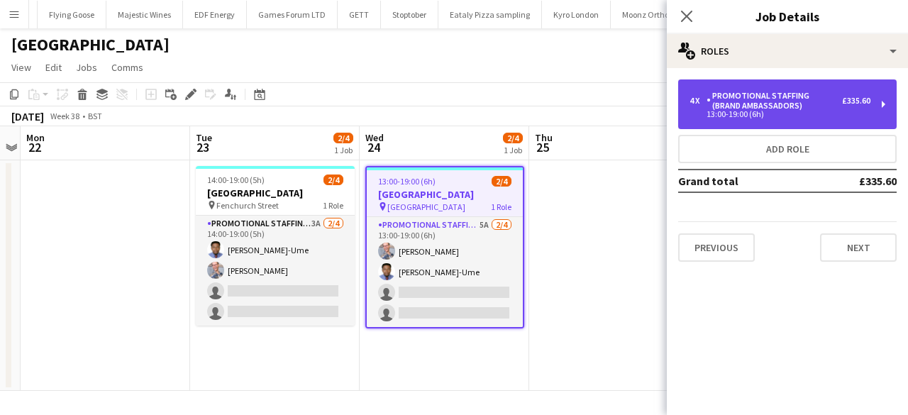
click at [792, 114] on div "13:00-19:00 (6h)" at bounding box center [779, 114] width 181 height 7
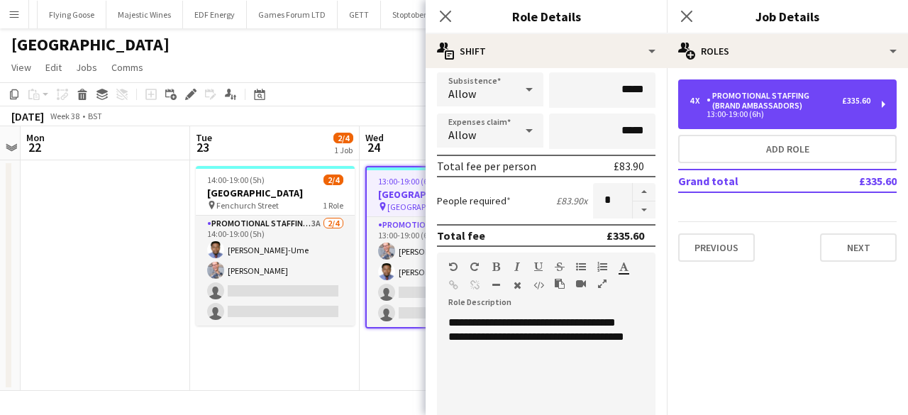
scroll to position [243, 0]
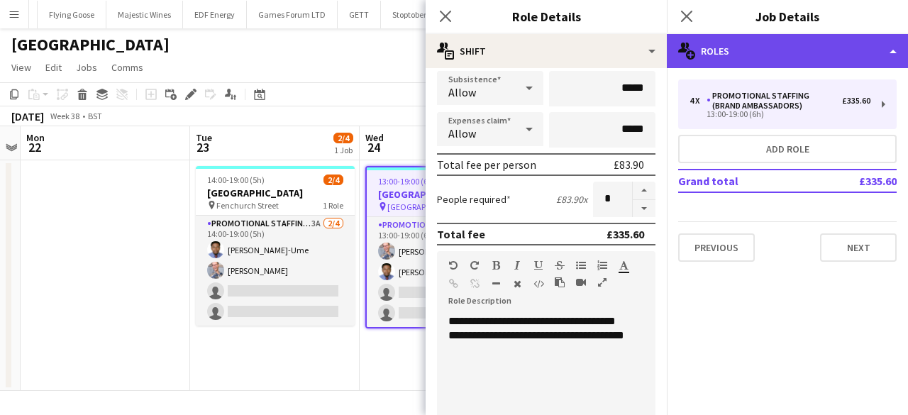
click at [791, 59] on div "multiple-users-add Roles" at bounding box center [787, 51] width 241 height 34
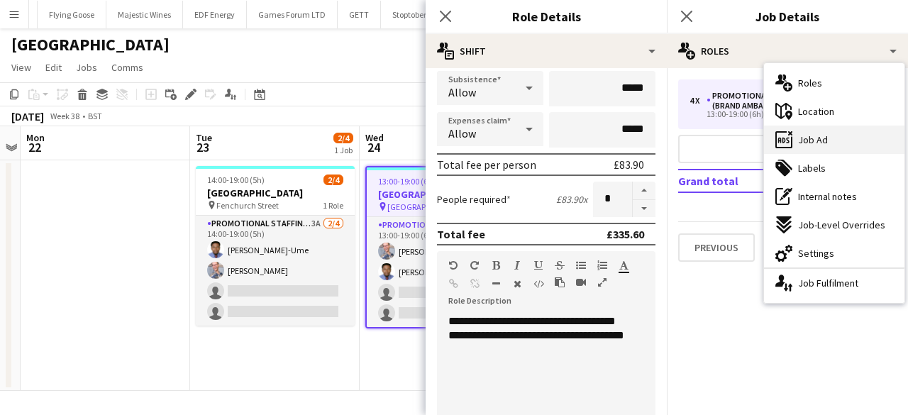
click at [831, 140] on div "ads-window Job Ad" at bounding box center [834, 140] width 140 height 28
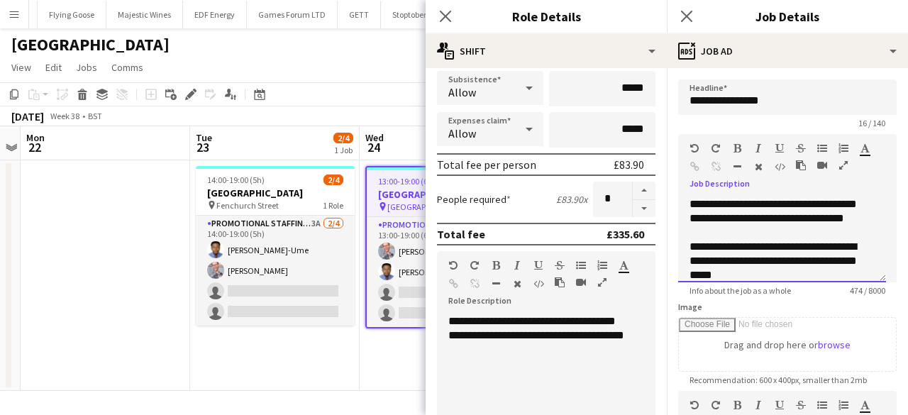
click at [831, 140] on div "default Heading 1 Heading 2 Heading 3 Heading 4 Heading 5 Heading 6 Heading 7 P…" at bounding box center [787, 160] width 218 height 53
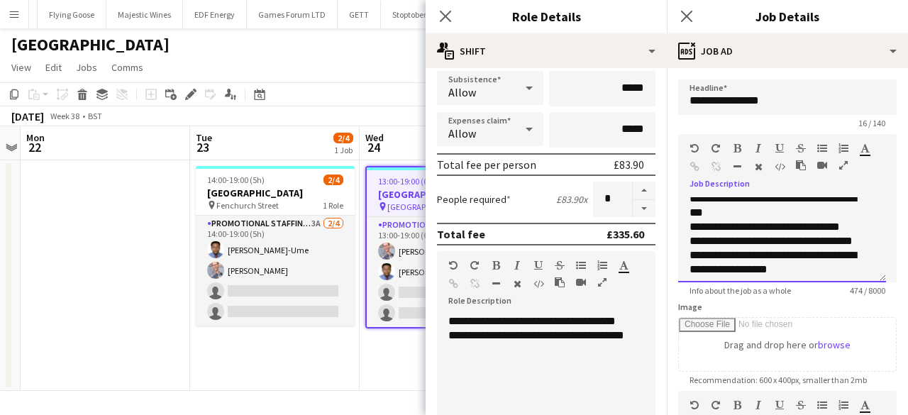
scroll to position [134, 0]
